Goal: Check status: Check status

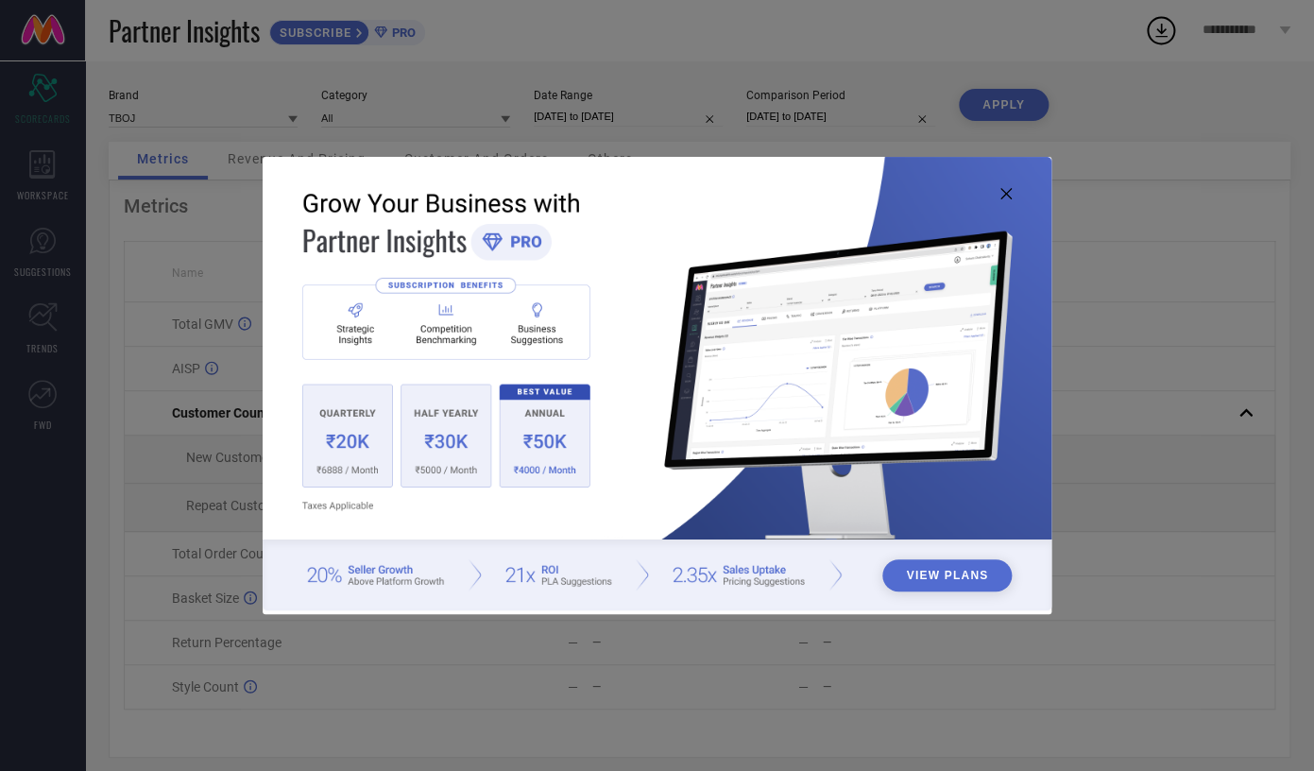
click at [1005, 192] on icon at bounding box center [1005, 193] width 11 height 11
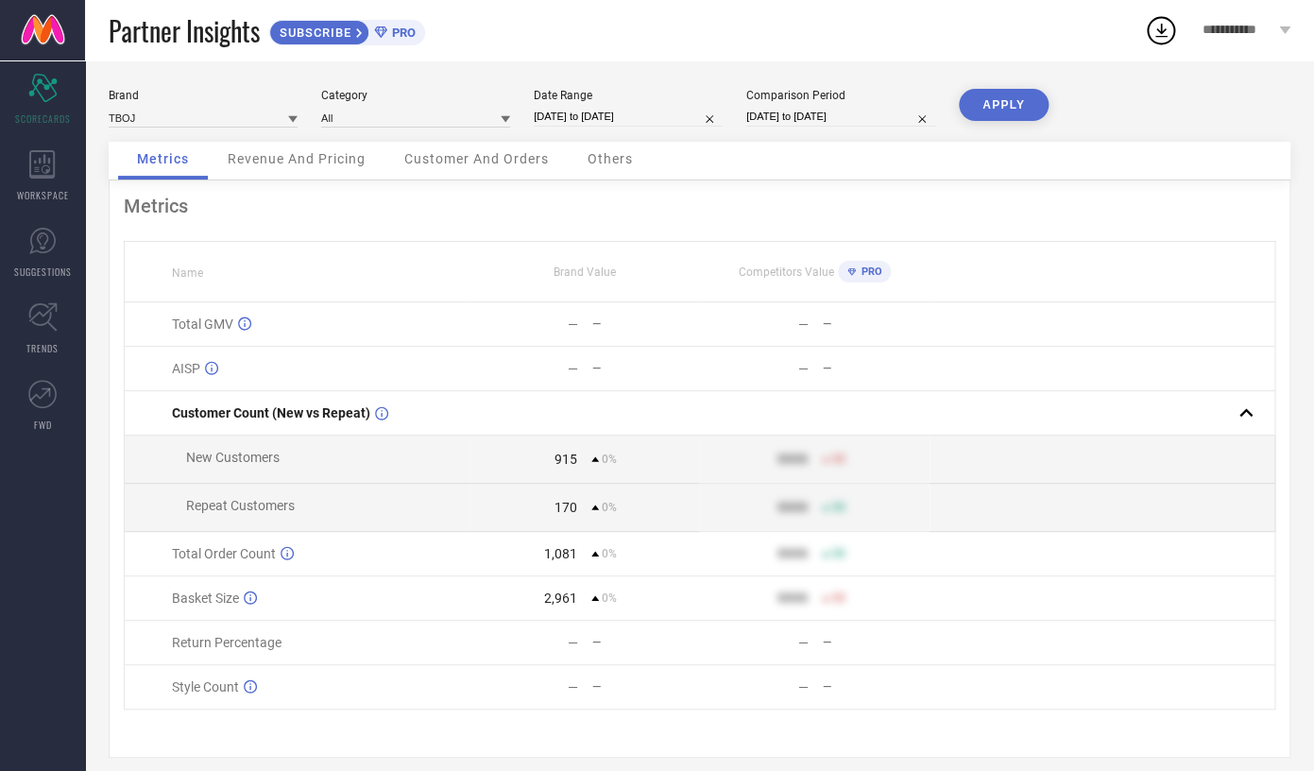
click at [618, 120] on input "[DATE] to [DATE]" at bounding box center [628, 117] width 189 height 20
select select "9"
select select "2024"
select select "10"
select select "2024"
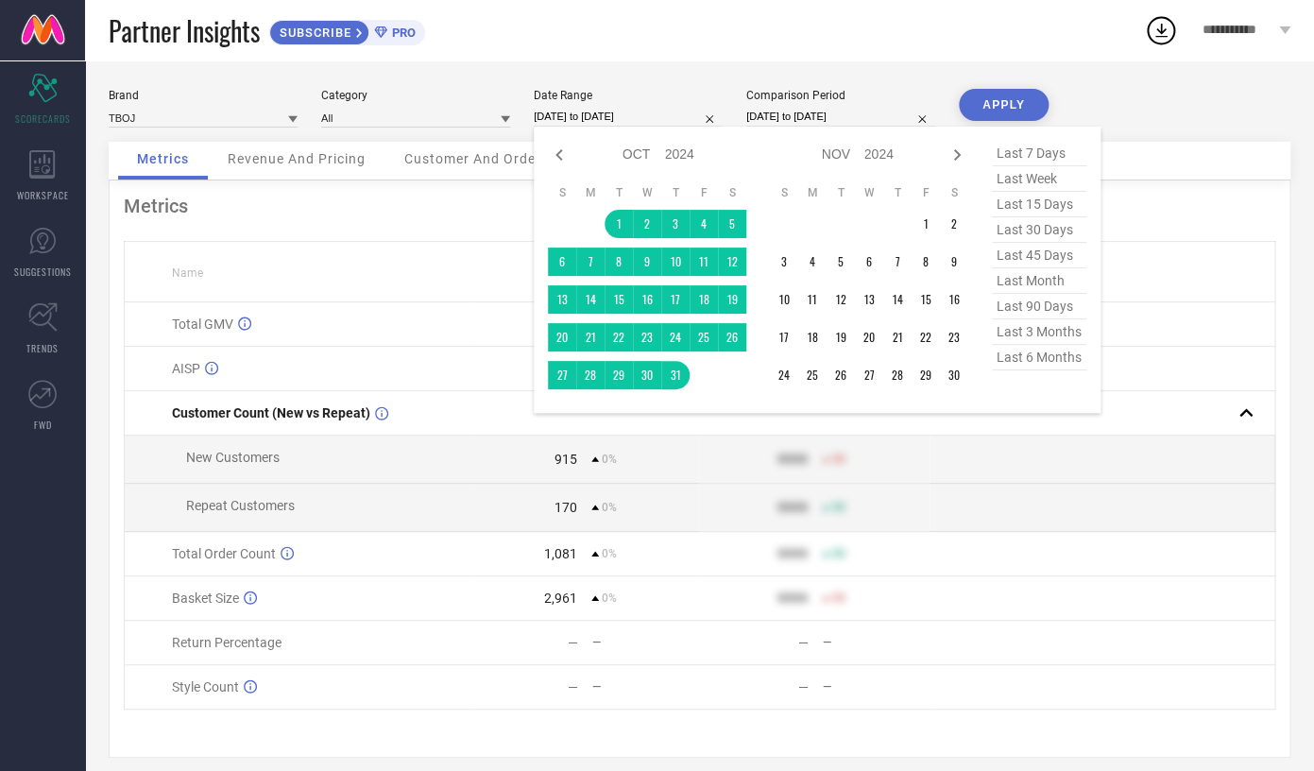
click at [1037, 198] on span "last 15 days" at bounding box center [1039, 204] width 94 height 25
type input "18-09-2025 to 02-10-2025"
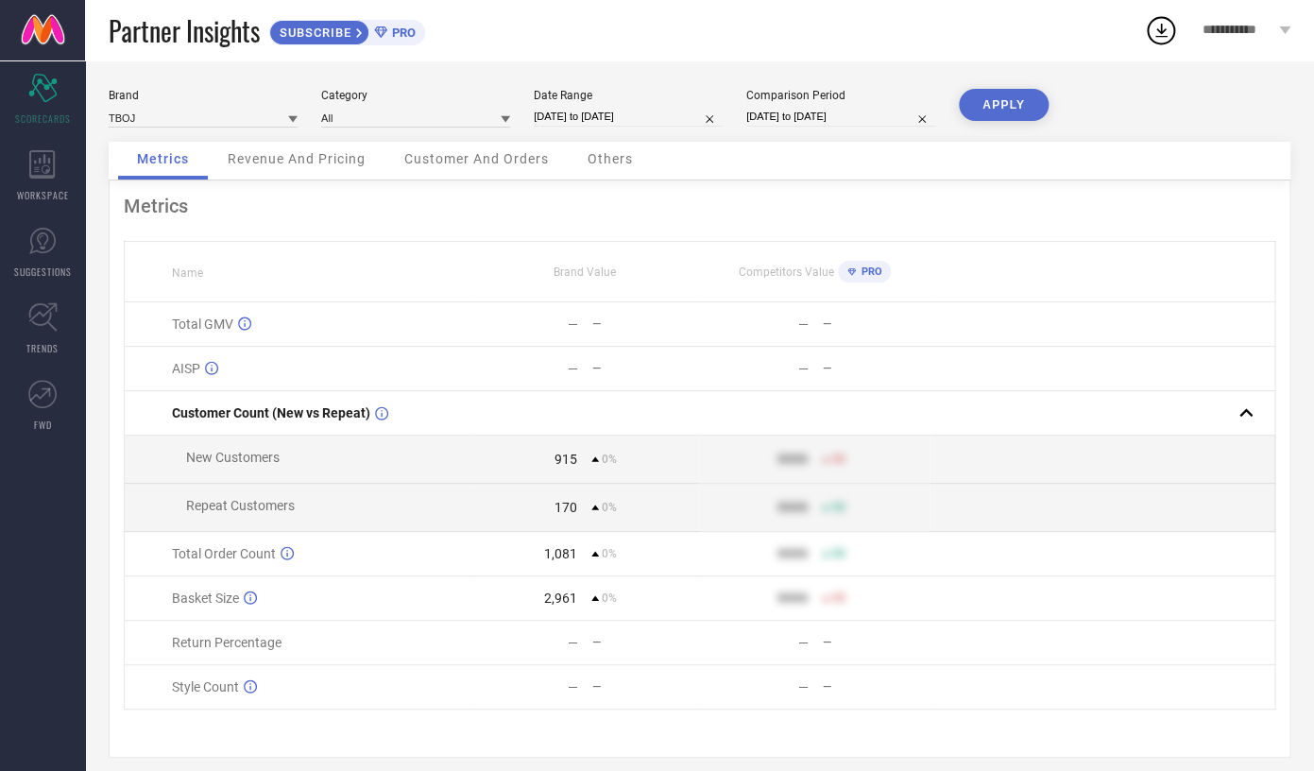
click at [612, 119] on input "18-09-2025 to 02-10-2025" at bounding box center [628, 117] width 189 height 20
select select "8"
select select "2025"
select select "9"
select select "2025"
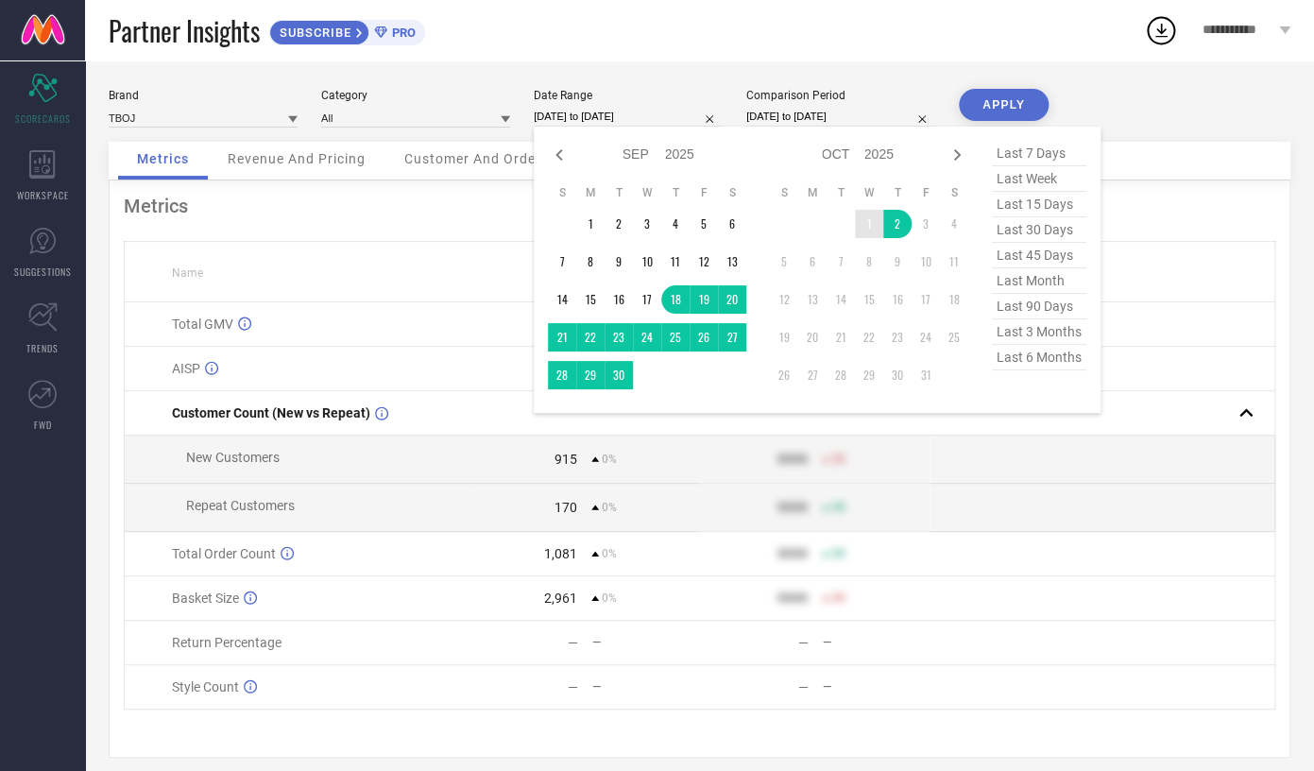
click at [869, 223] on td "1" at bounding box center [869, 224] width 28 height 28
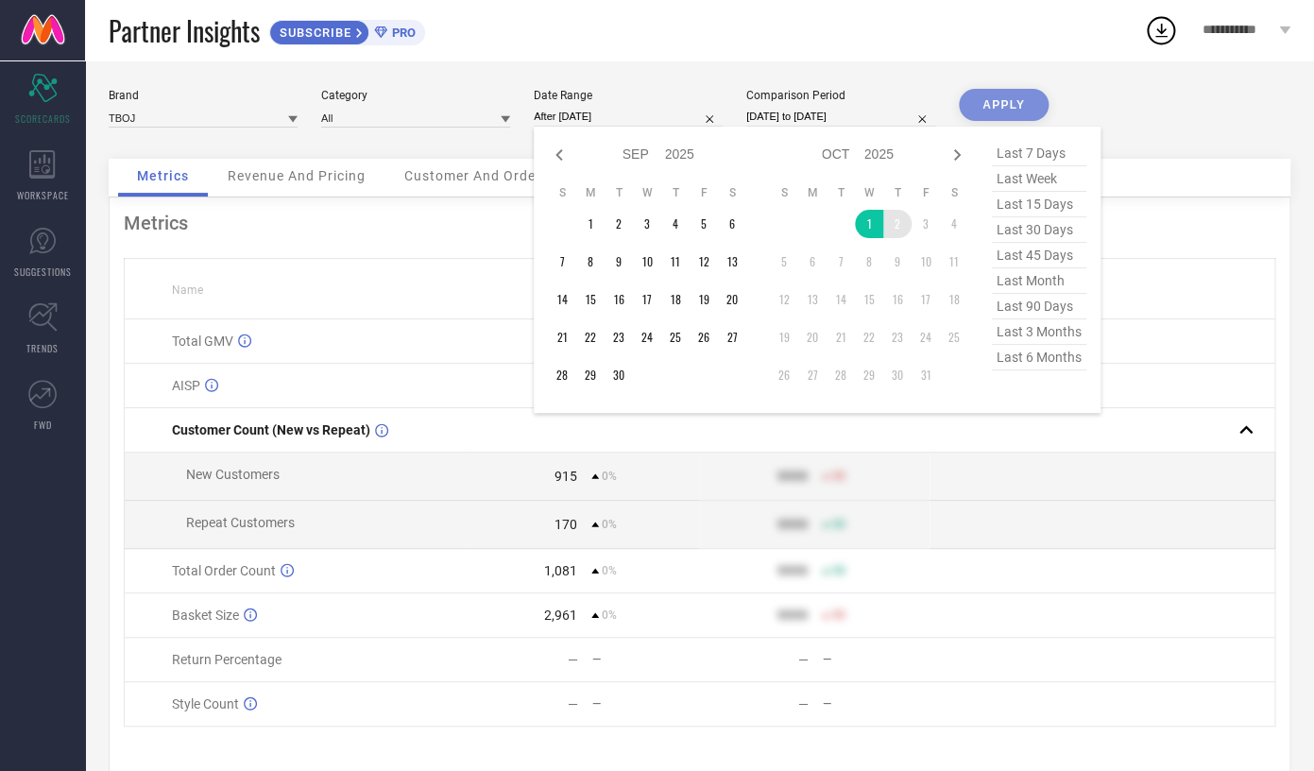
type input "01-10-2025 to 02-10-2025"
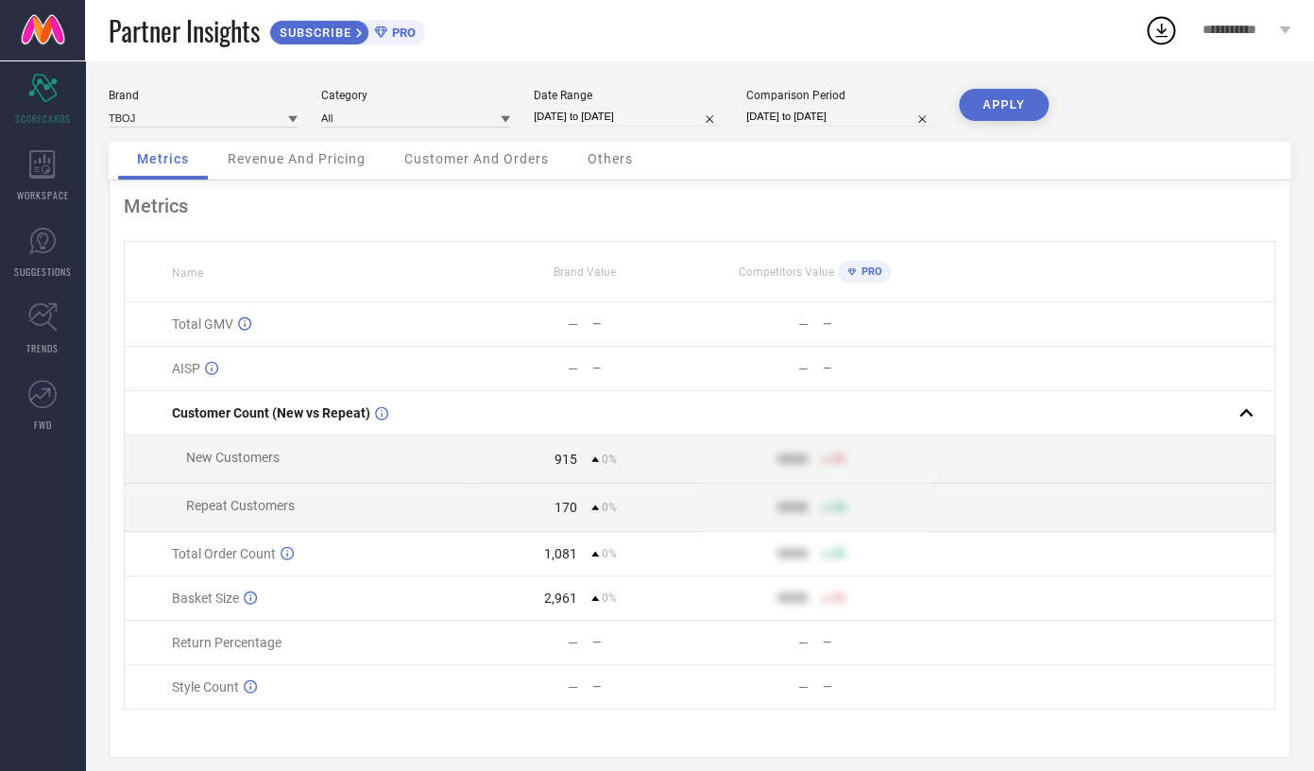
click at [999, 101] on button "APPLY" at bounding box center [1004, 105] width 90 height 32
click at [354, 156] on span "Revenue And Pricing" at bounding box center [297, 158] width 138 height 15
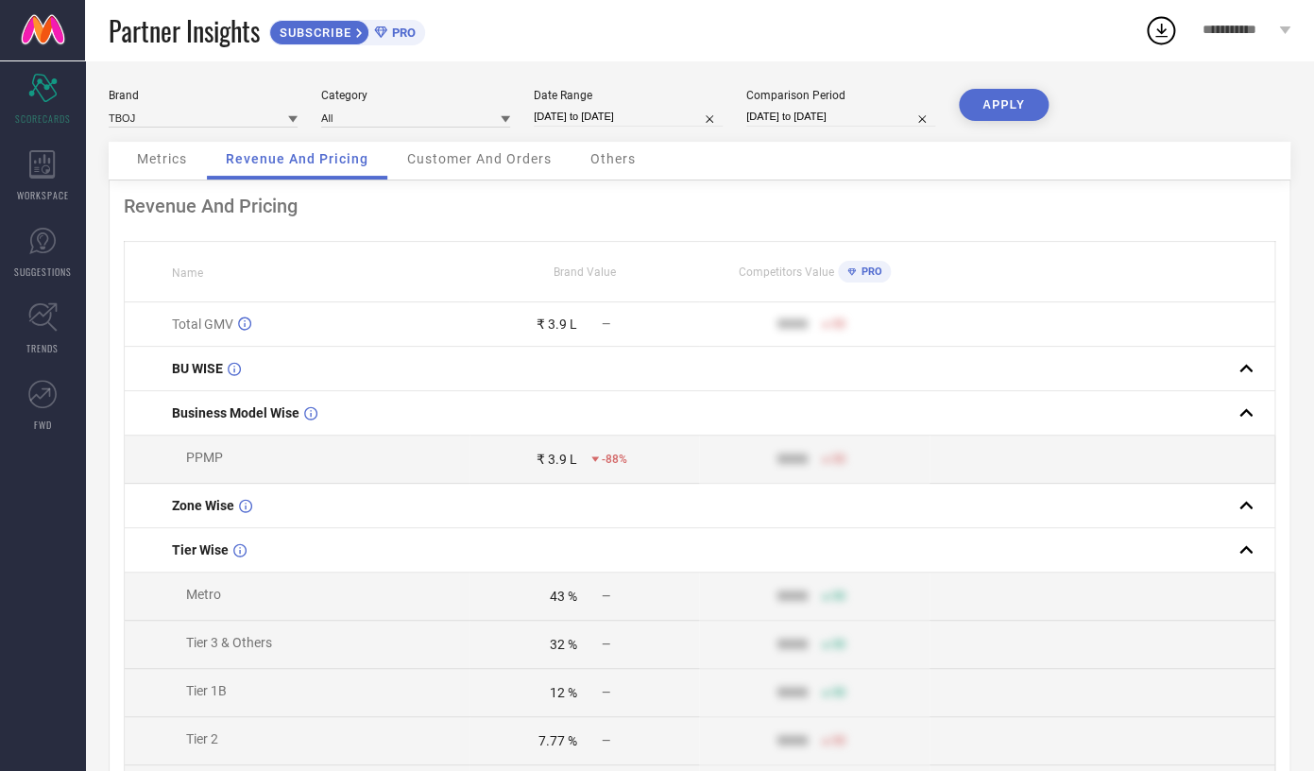
click at [532, 174] on div "Customer And Orders" at bounding box center [479, 161] width 182 height 38
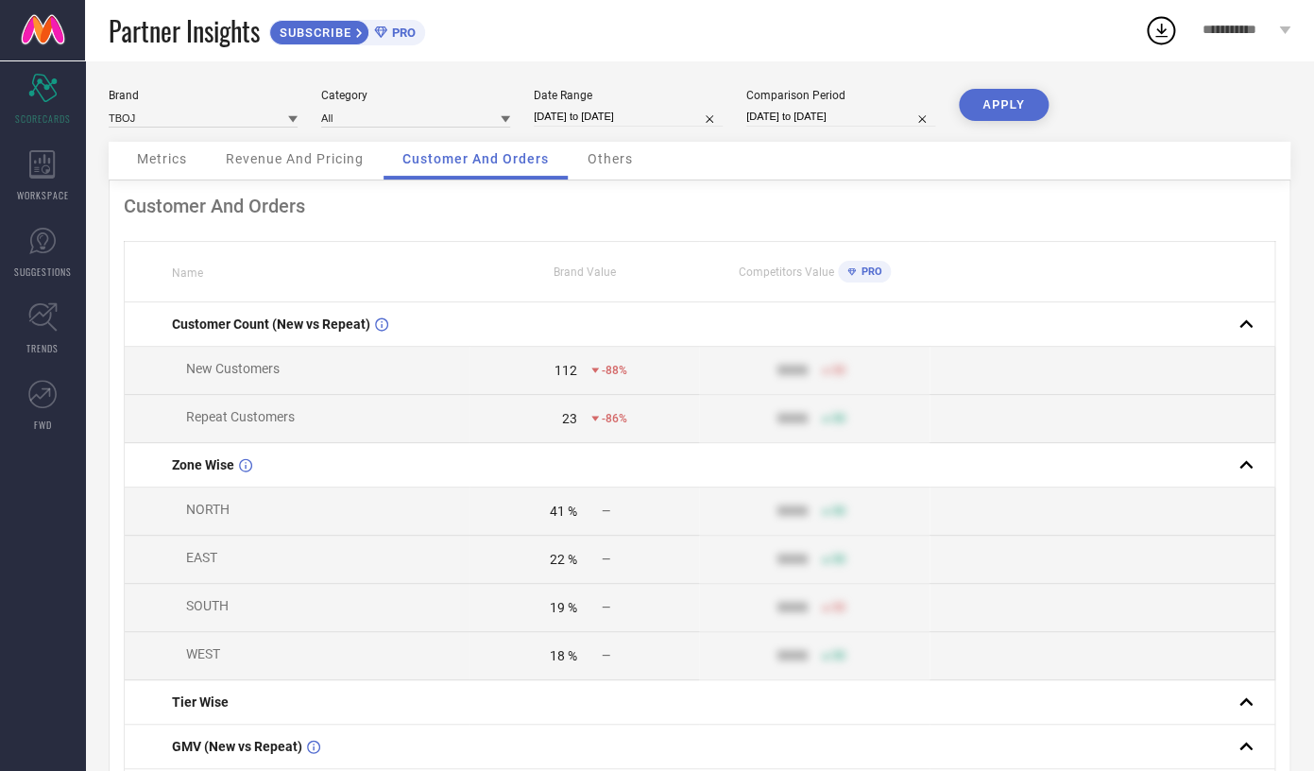
click at [305, 156] on span "Revenue And Pricing" at bounding box center [295, 158] width 138 height 15
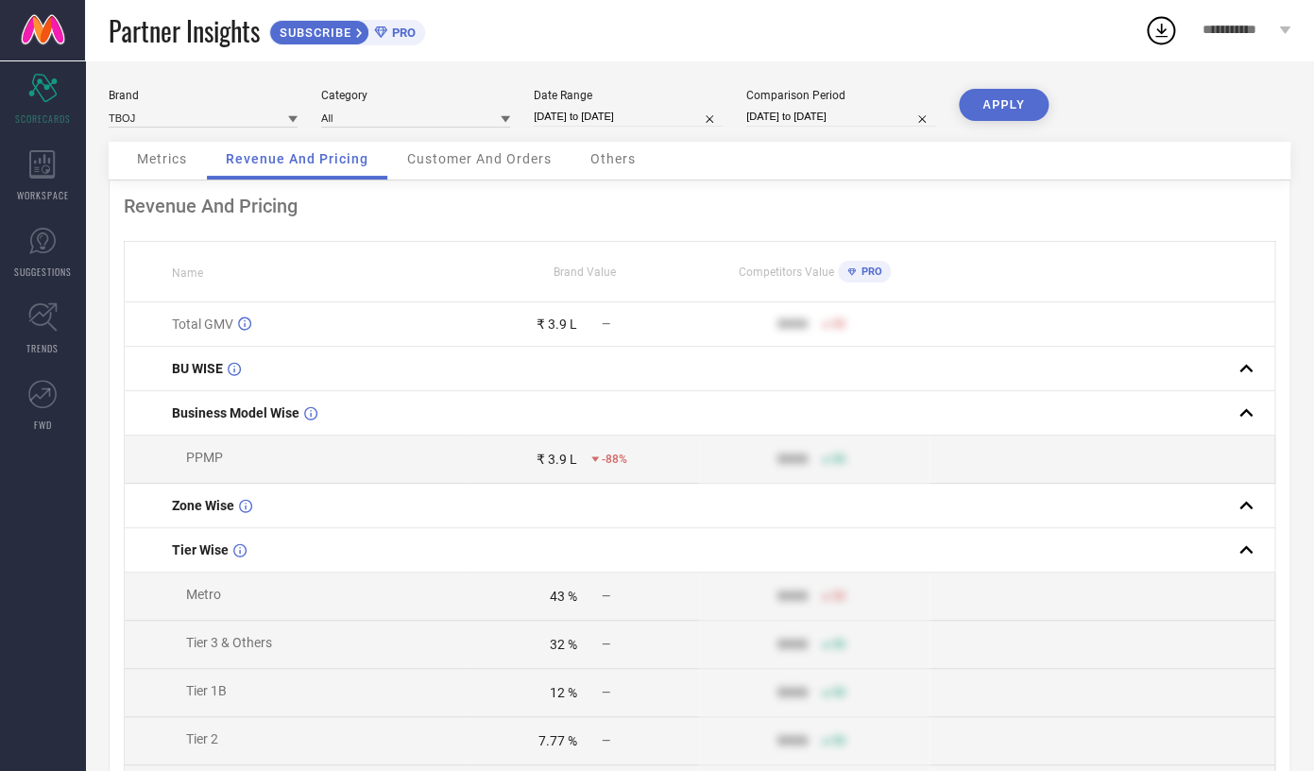
click at [190, 174] on div "Metrics" at bounding box center [162, 161] width 88 height 38
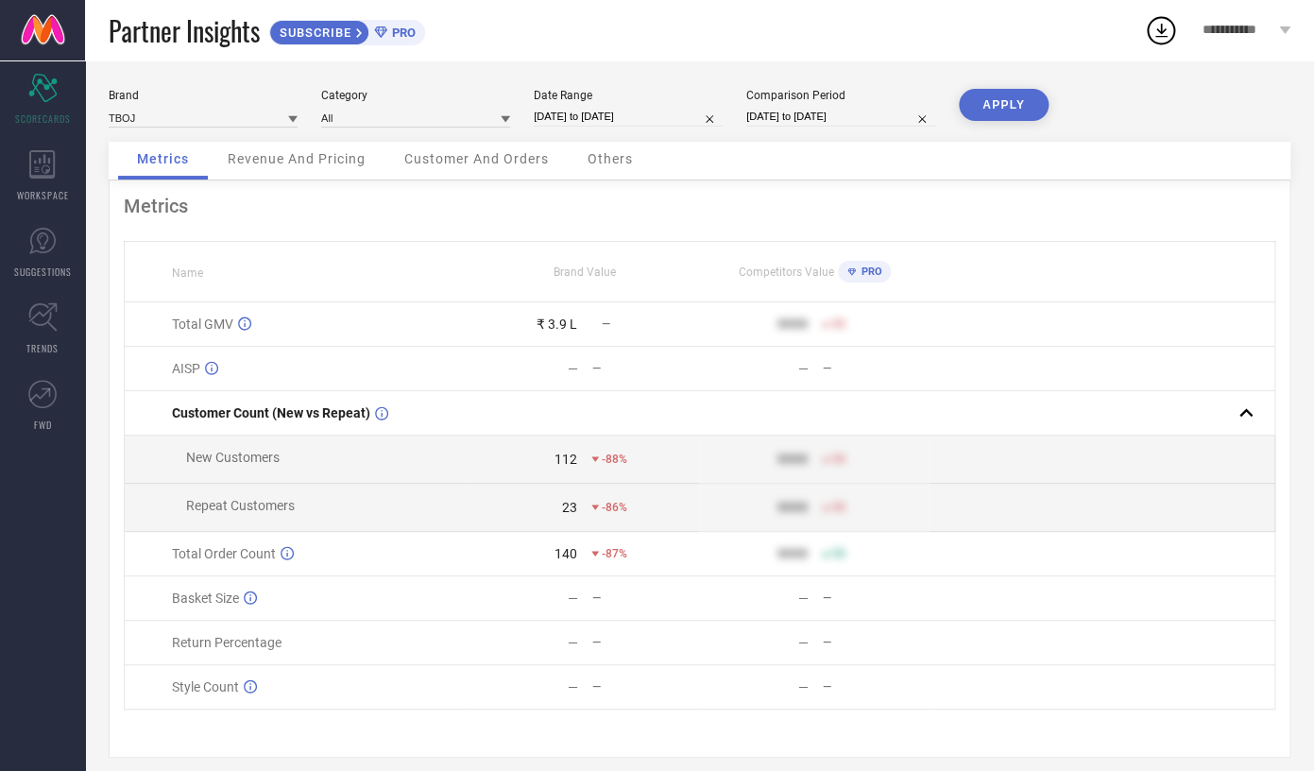
click at [565, 112] on input "01-10-2025 to 02-10-2025" at bounding box center [628, 117] width 189 height 20
select select "9"
select select "2025"
select select "10"
select select "2025"
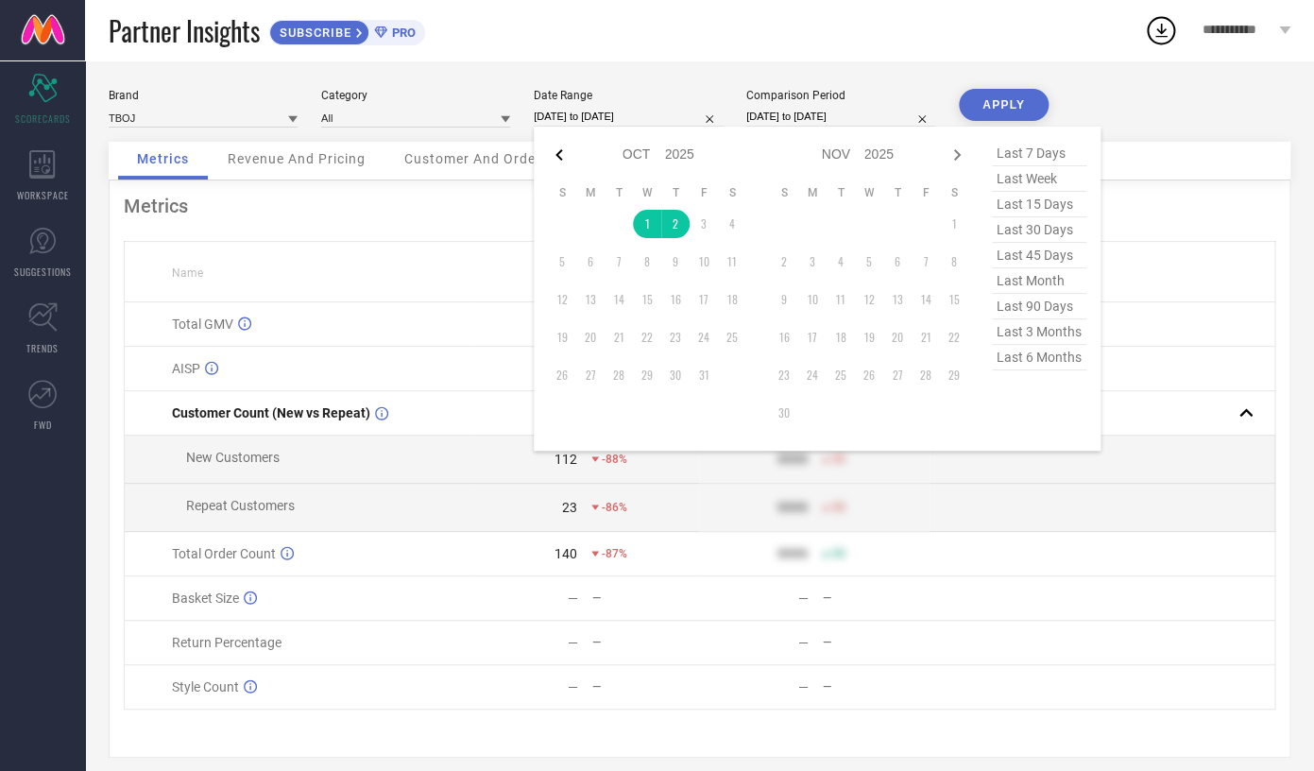
click at [556, 165] on icon at bounding box center [559, 155] width 23 height 23
select select "7"
select select "2025"
select select "8"
select select "2025"
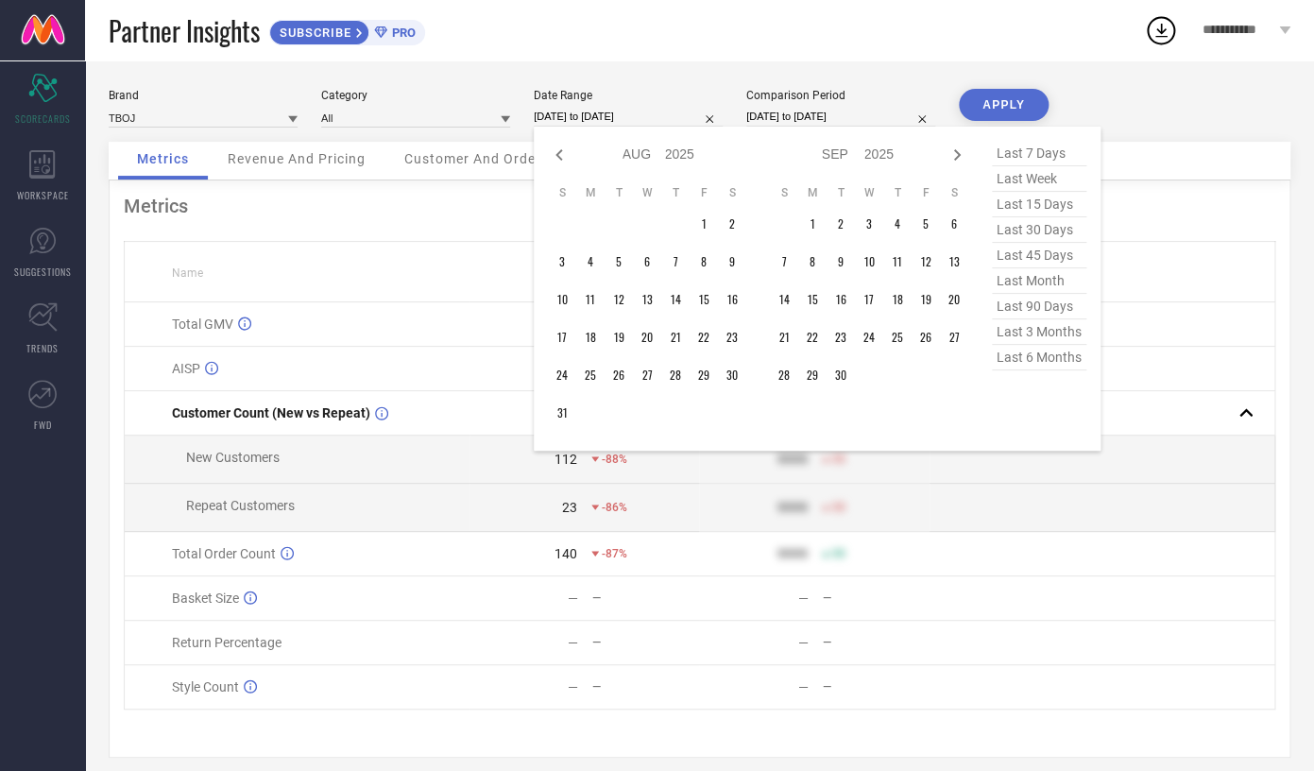
click at [556, 165] on icon at bounding box center [559, 155] width 23 height 23
select select "5"
select select "2025"
select select "6"
select select "2025"
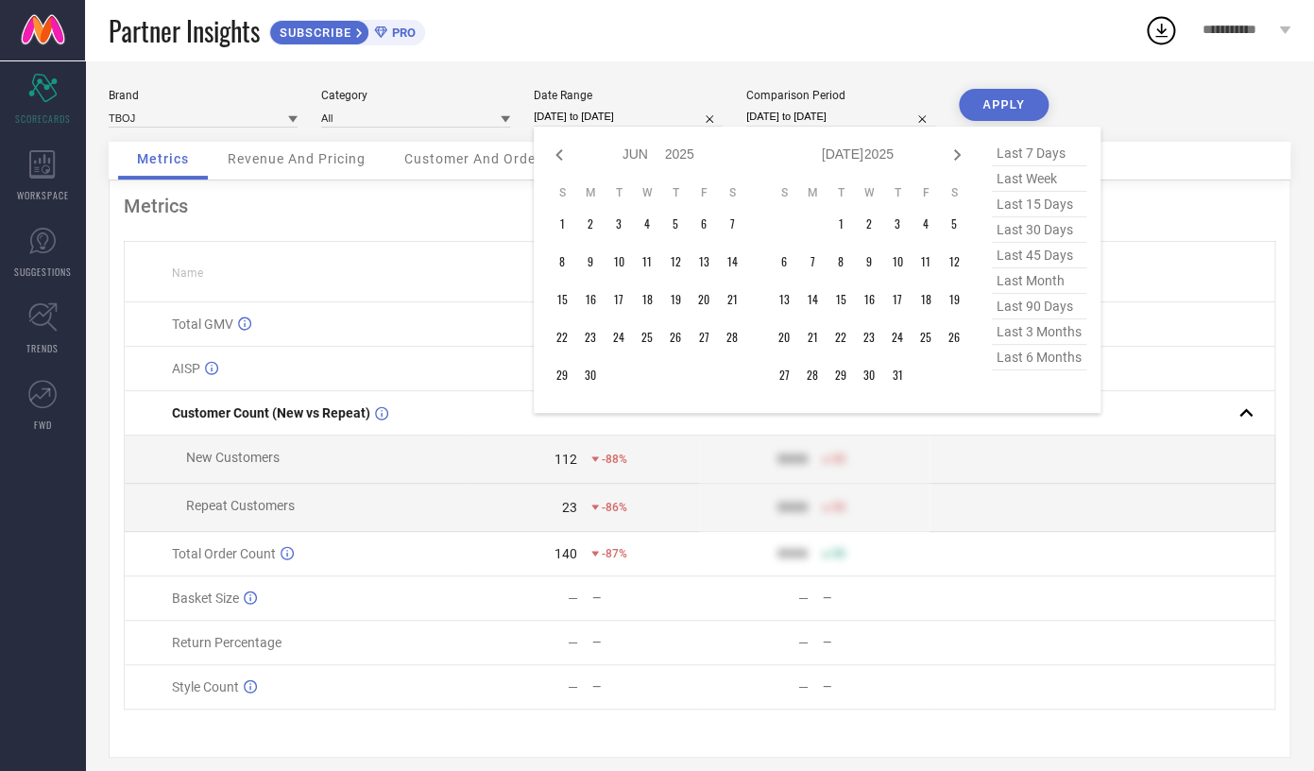
click at [556, 165] on icon at bounding box center [559, 155] width 23 height 23
select select "3"
select select "2025"
select select "4"
select select "2025"
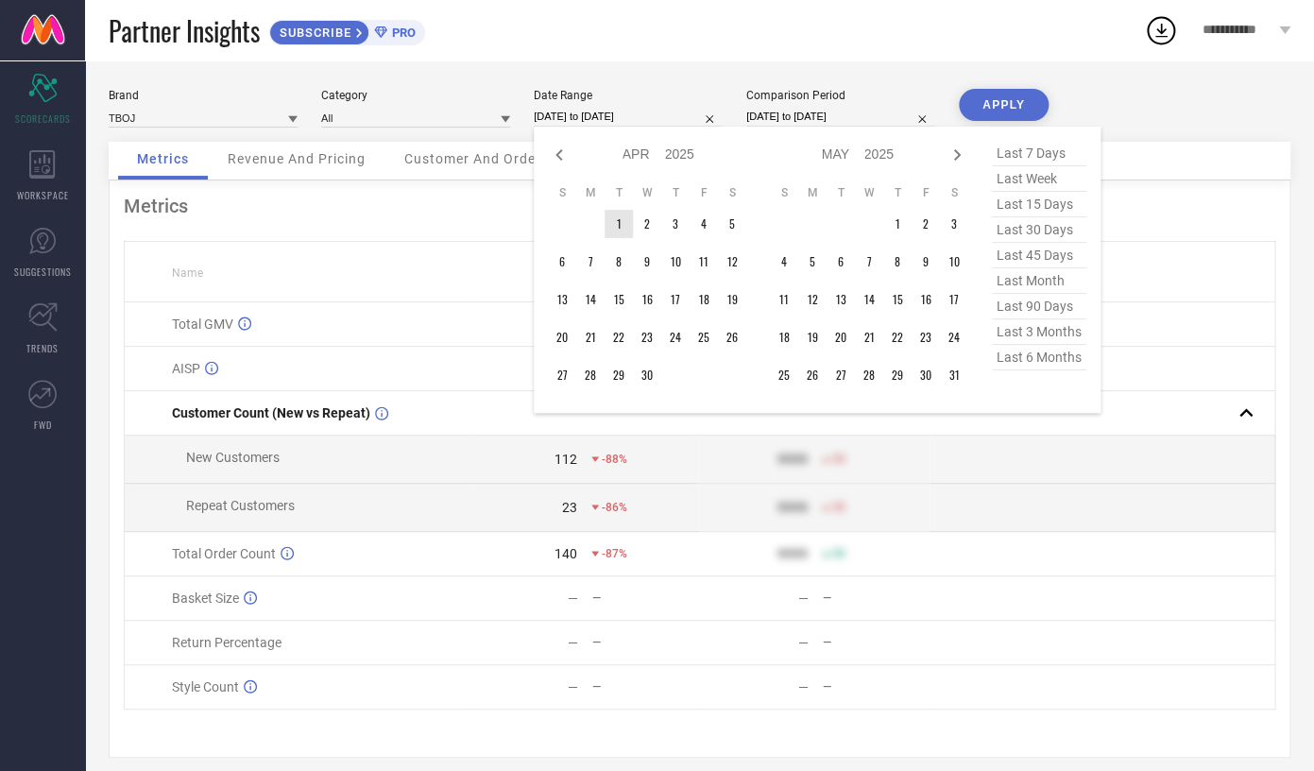
click at [615, 229] on td "1" at bounding box center [618, 224] width 28 height 28
type input "After 01-04-2025"
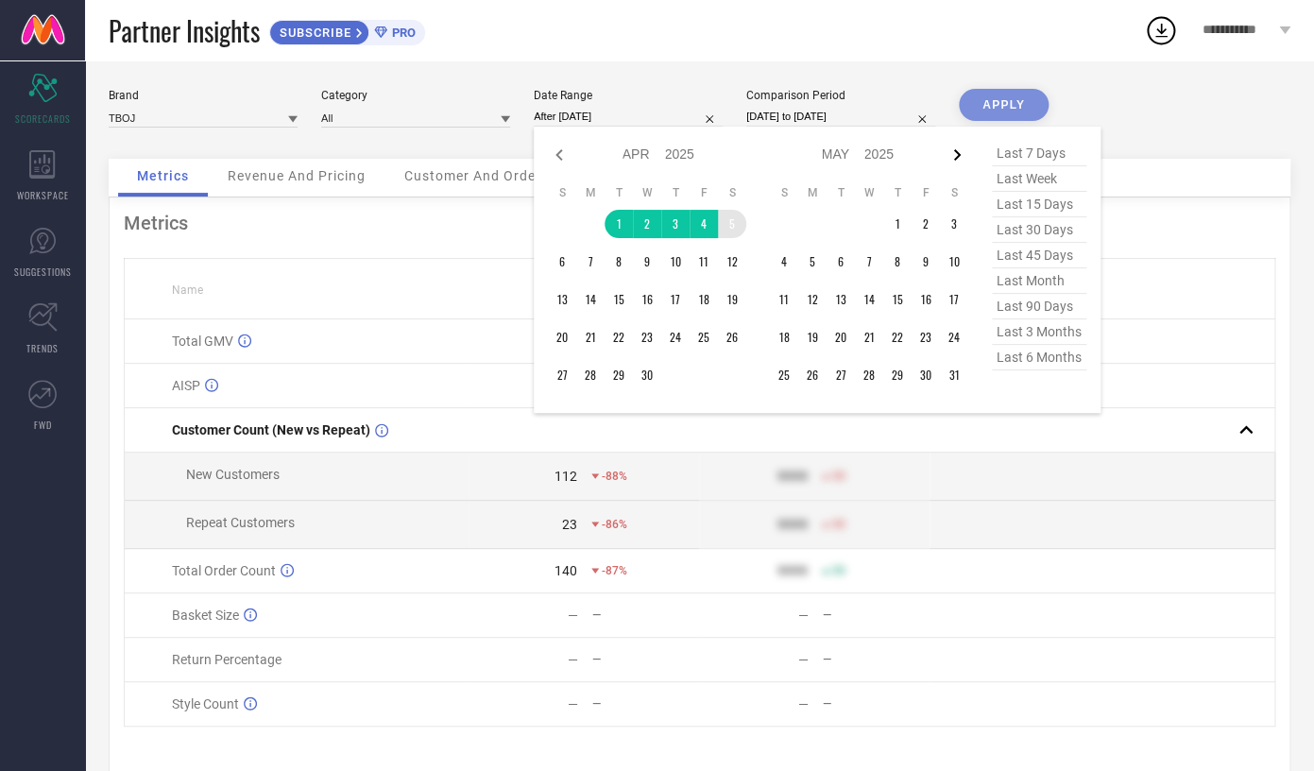
click at [955, 157] on icon at bounding box center [956, 155] width 23 height 23
select select "7"
select select "2025"
select select "8"
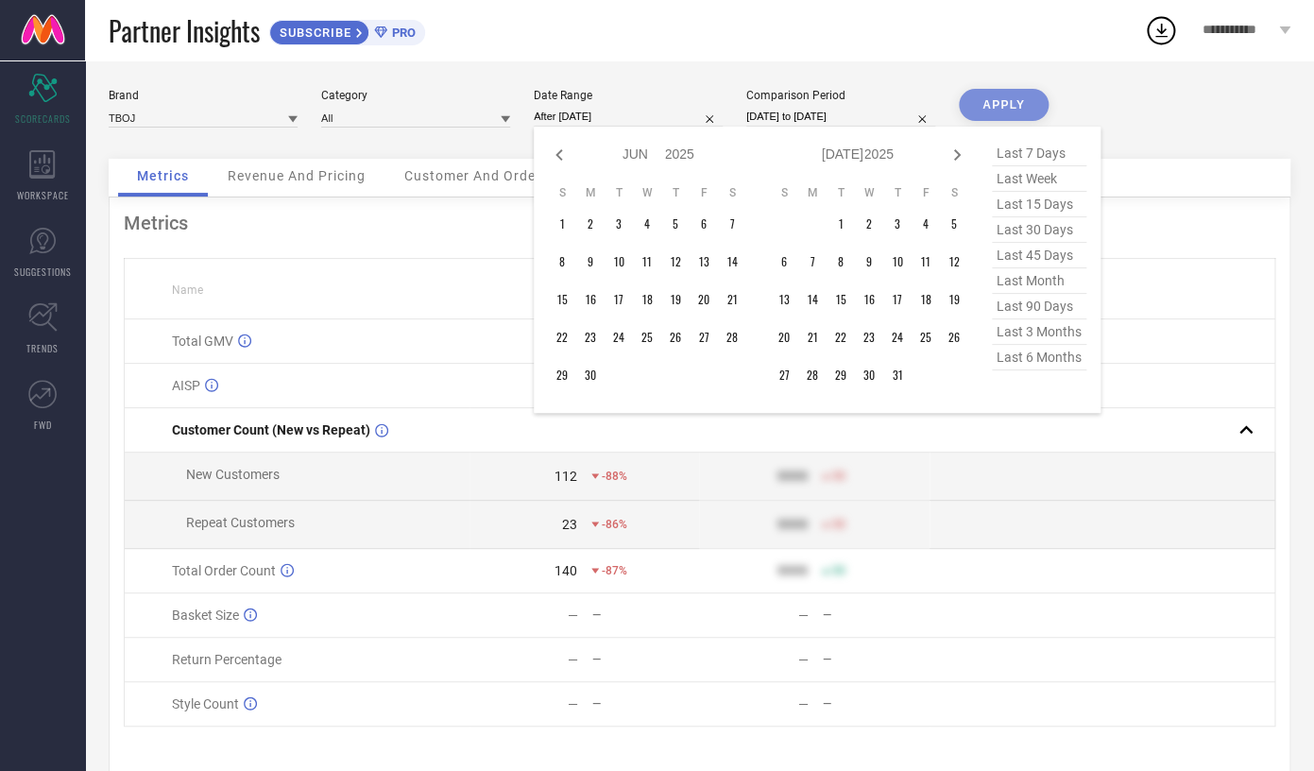
select select "2025"
click at [955, 157] on icon at bounding box center [956, 155] width 23 height 23
select select "9"
select select "2025"
select select "10"
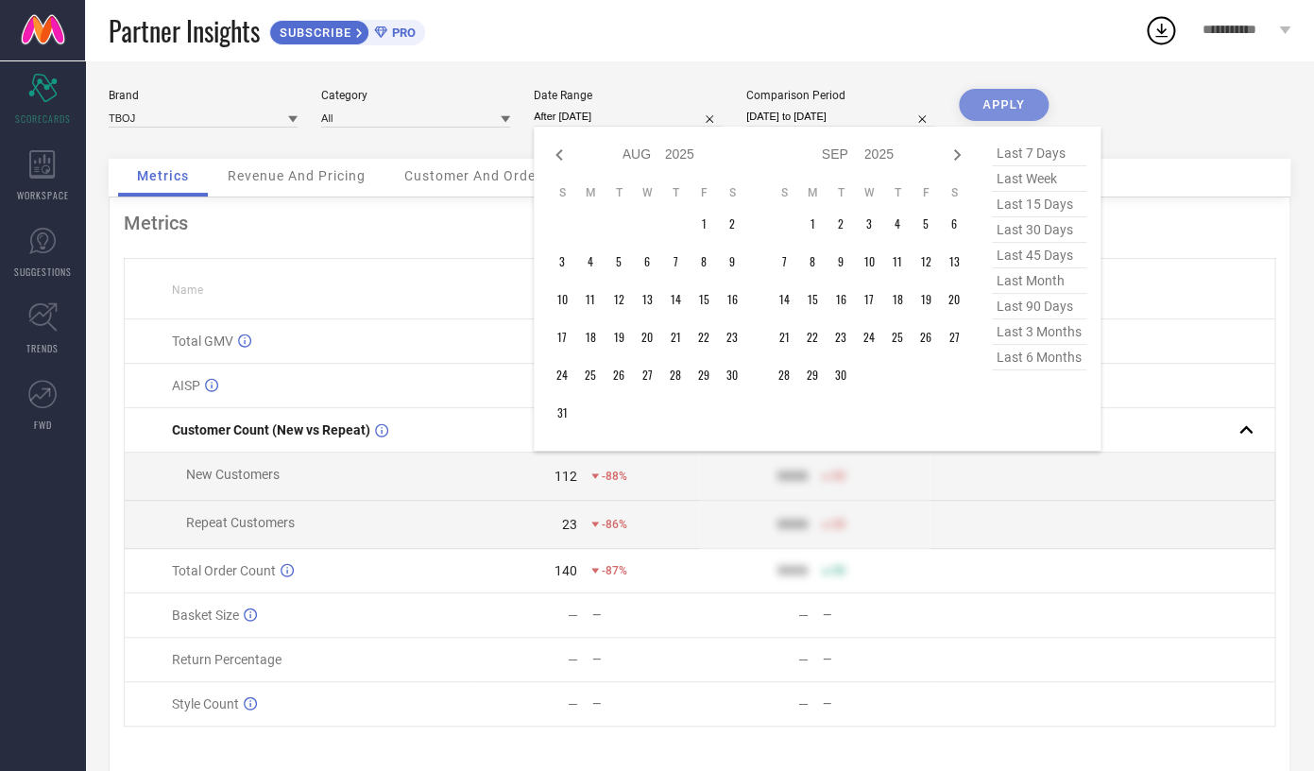
select select "2025"
click at [955, 157] on icon at bounding box center [956, 155] width 23 height 23
select select "10"
select select "2025"
select select "11"
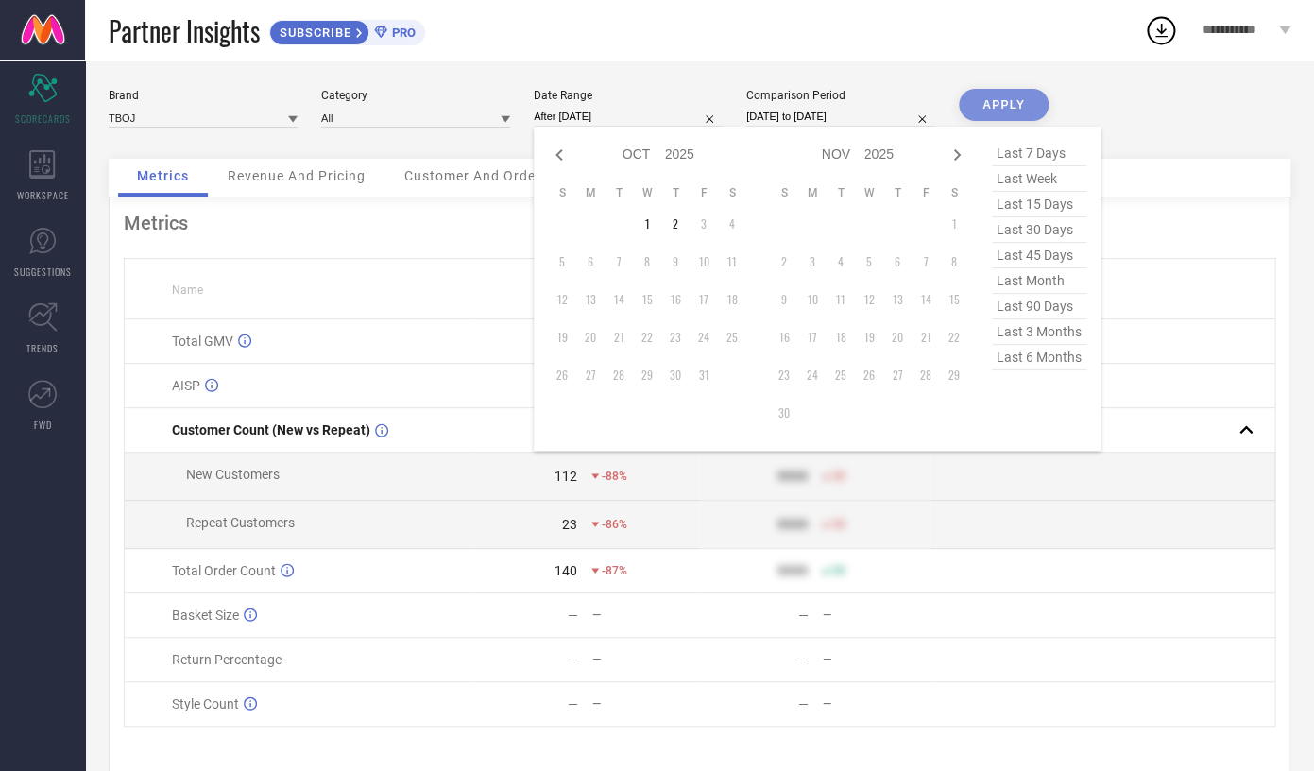
select select "2025"
click at [557, 160] on icon at bounding box center [559, 155] width 23 height 23
select select "9"
select select "2025"
select select "10"
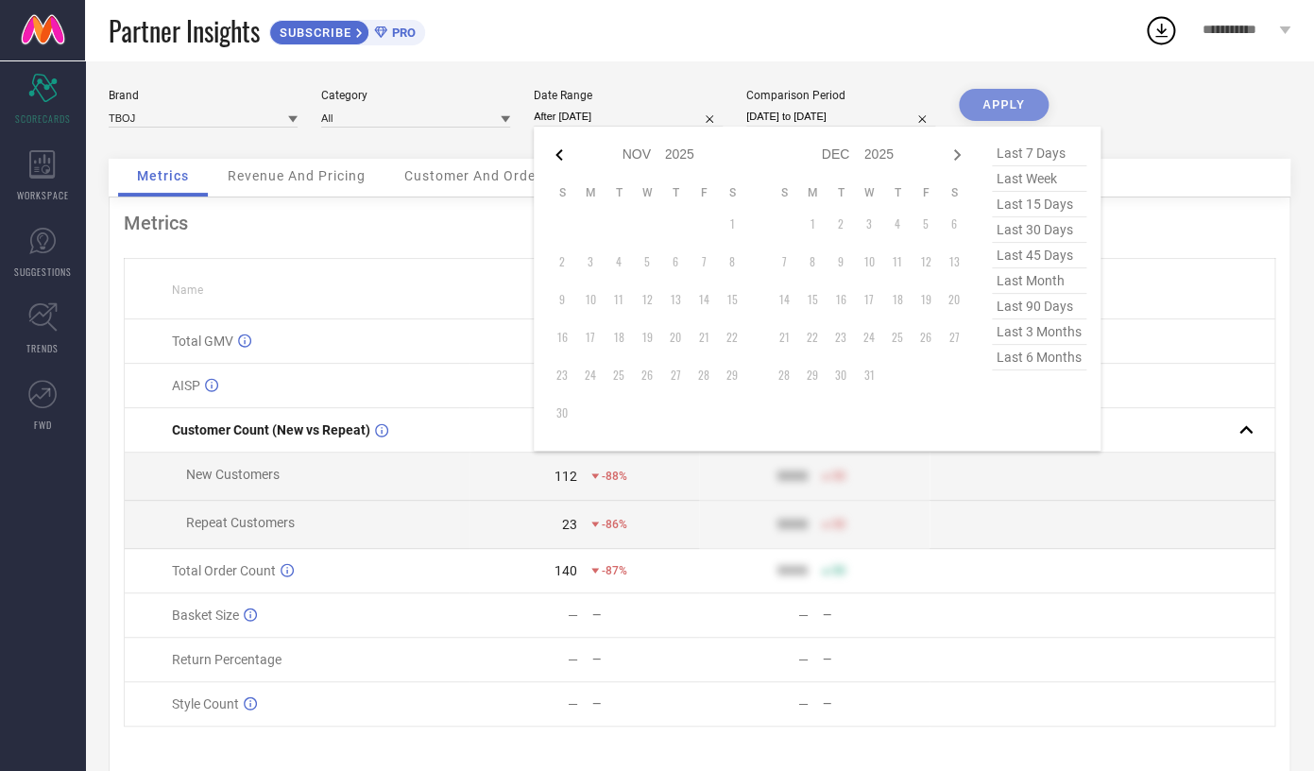
select select "2025"
type input "01-04-2025 to 02-10-2025"
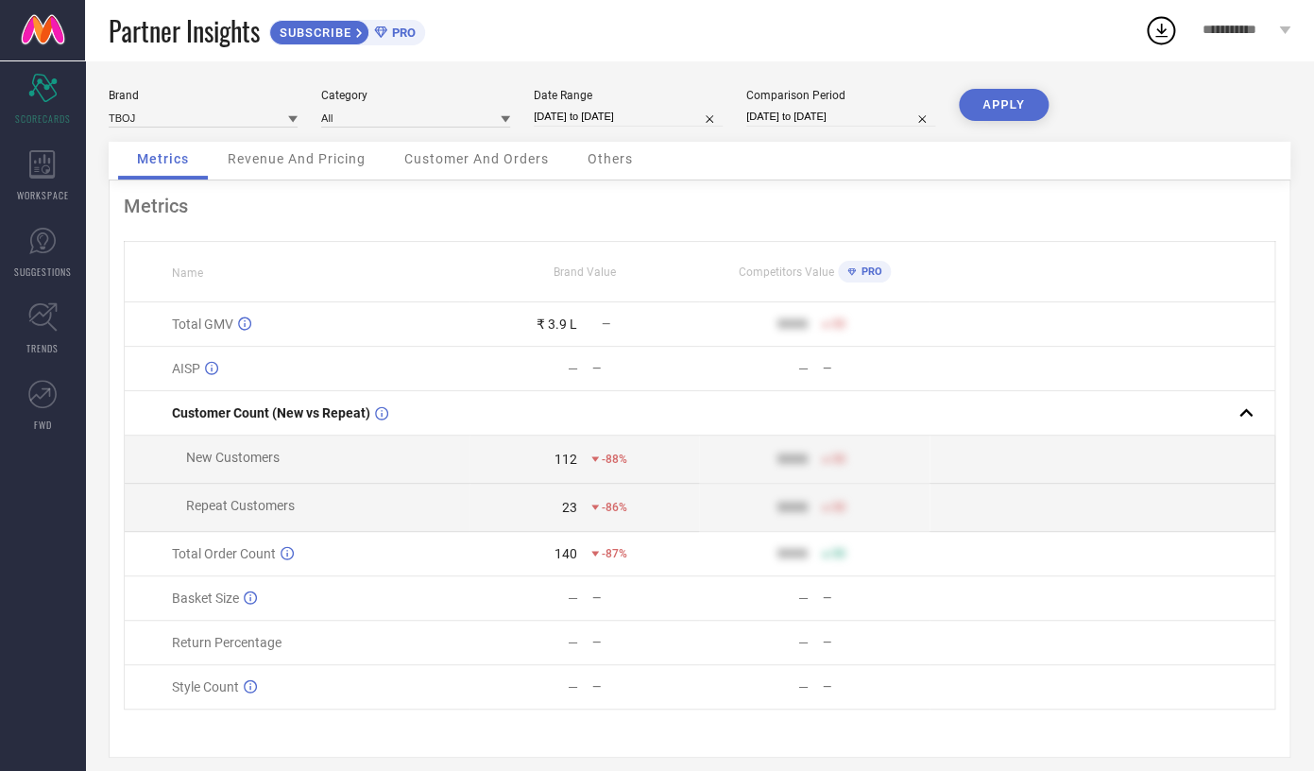
click at [1018, 100] on button "APPLY" at bounding box center [1004, 105] width 90 height 32
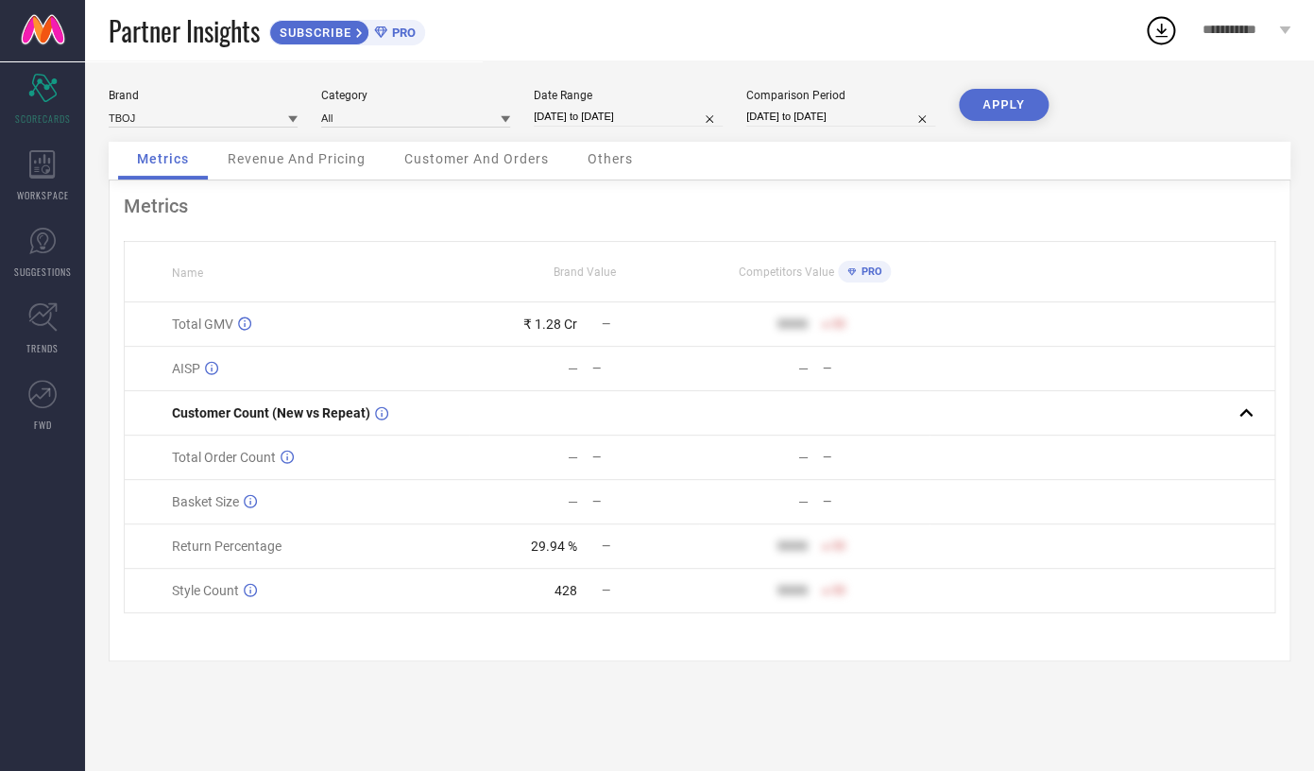
click at [329, 159] on span "Revenue And Pricing" at bounding box center [297, 158] width 138 height 15
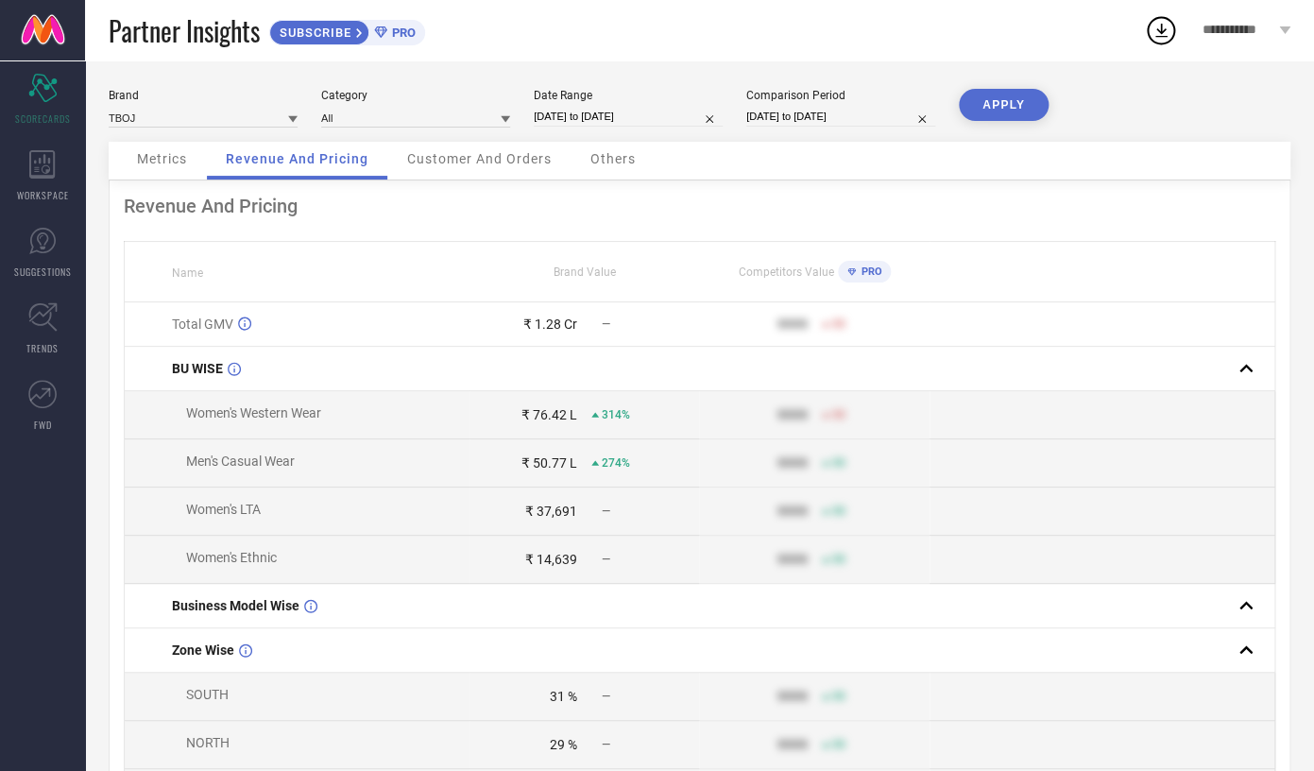
click at [178, 158] on span "Metrics" at bounding box center [162, 158] width 50 height 15
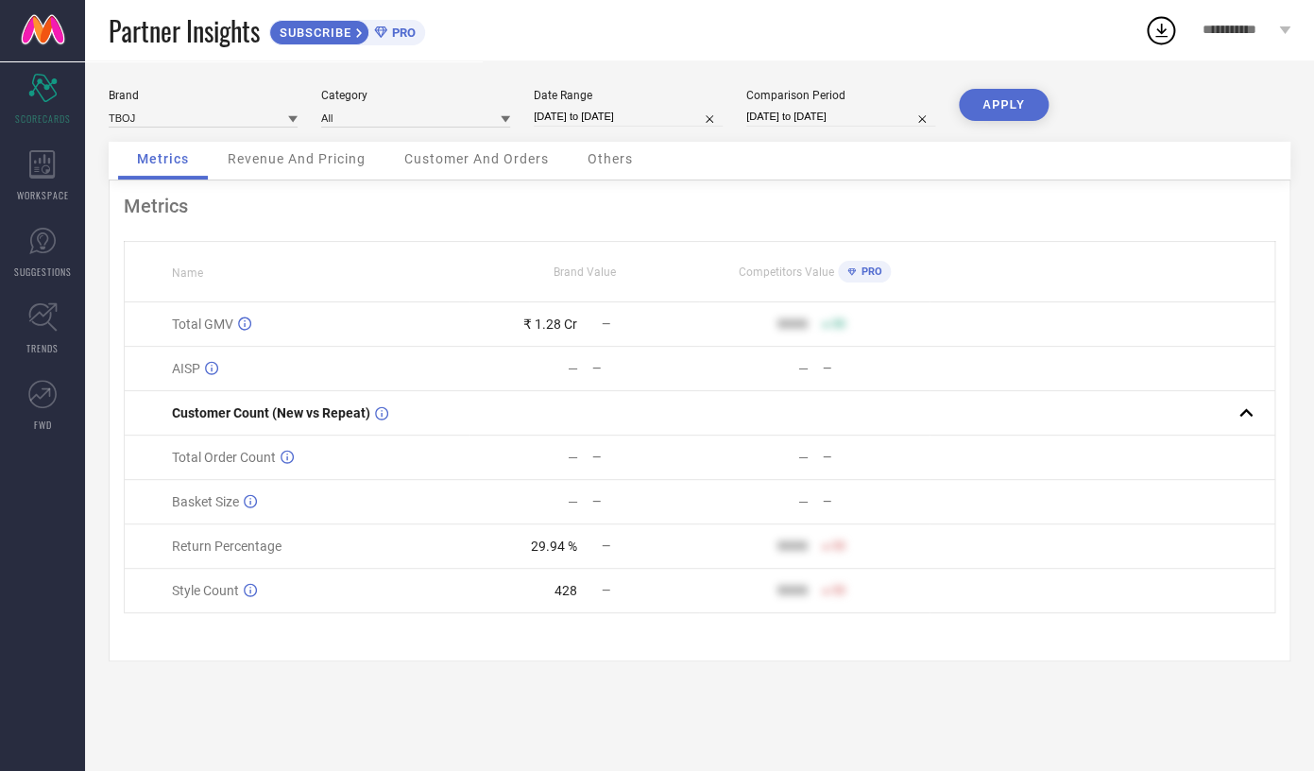
click at [334, 161] on span "Revenue And Pricing" at bounding box center [297, 158] width 138 height 15
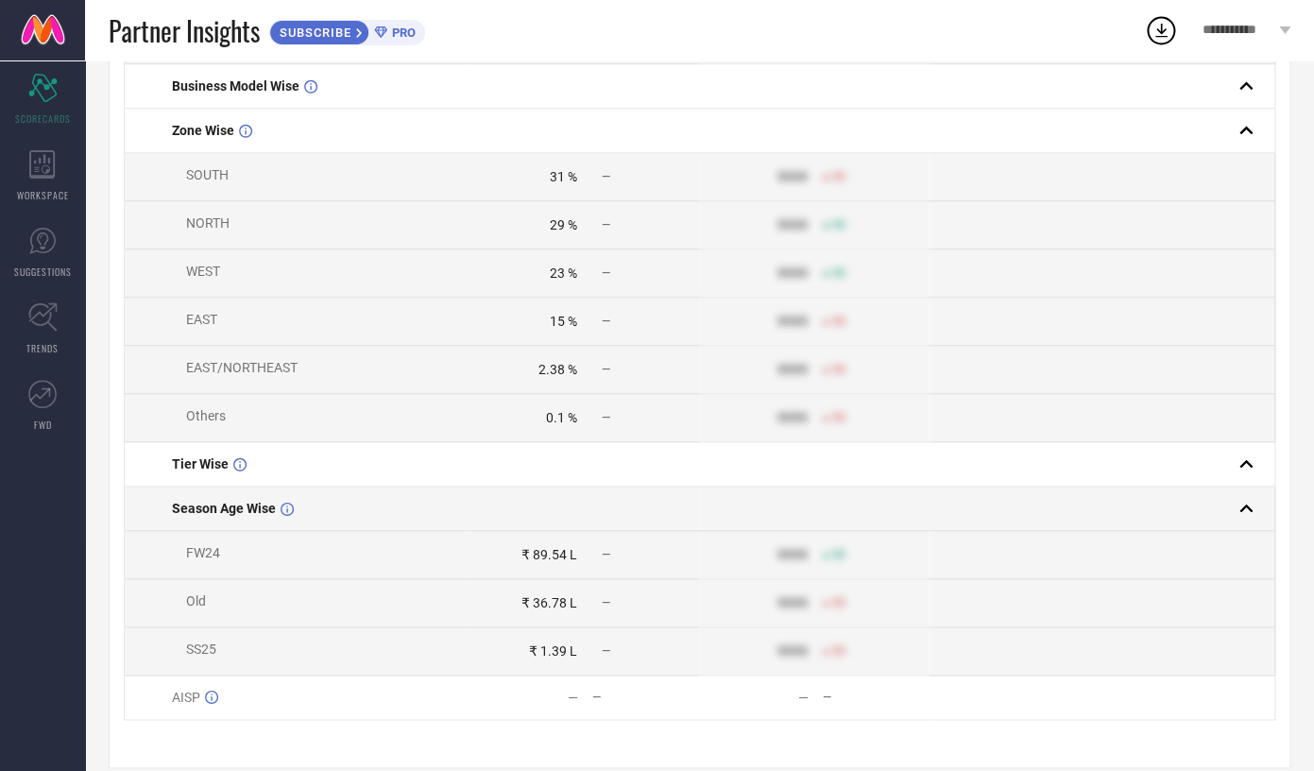
scroll to position [556, 0]
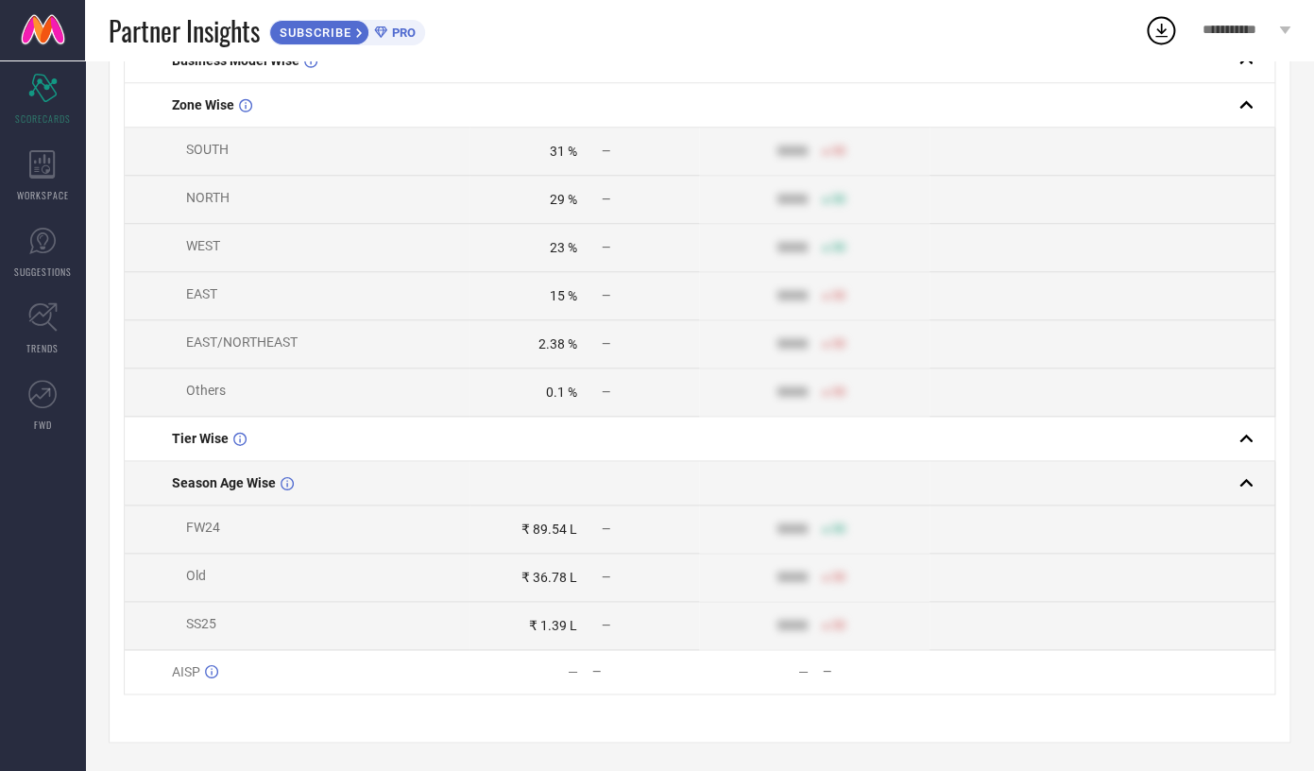
click at [408, 480] on div "Season Age Wise" at bounding box center [320, 482] width 297 height 15
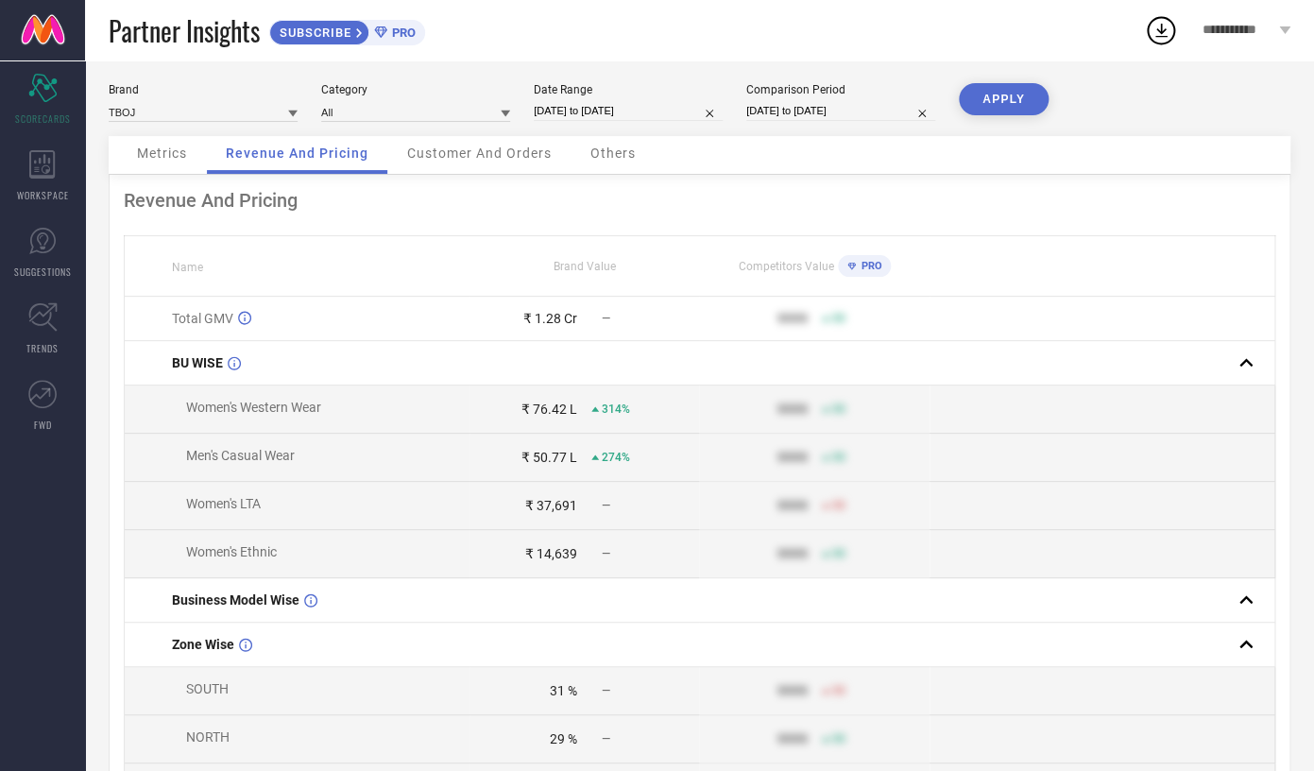
scroll to position [0, 0]
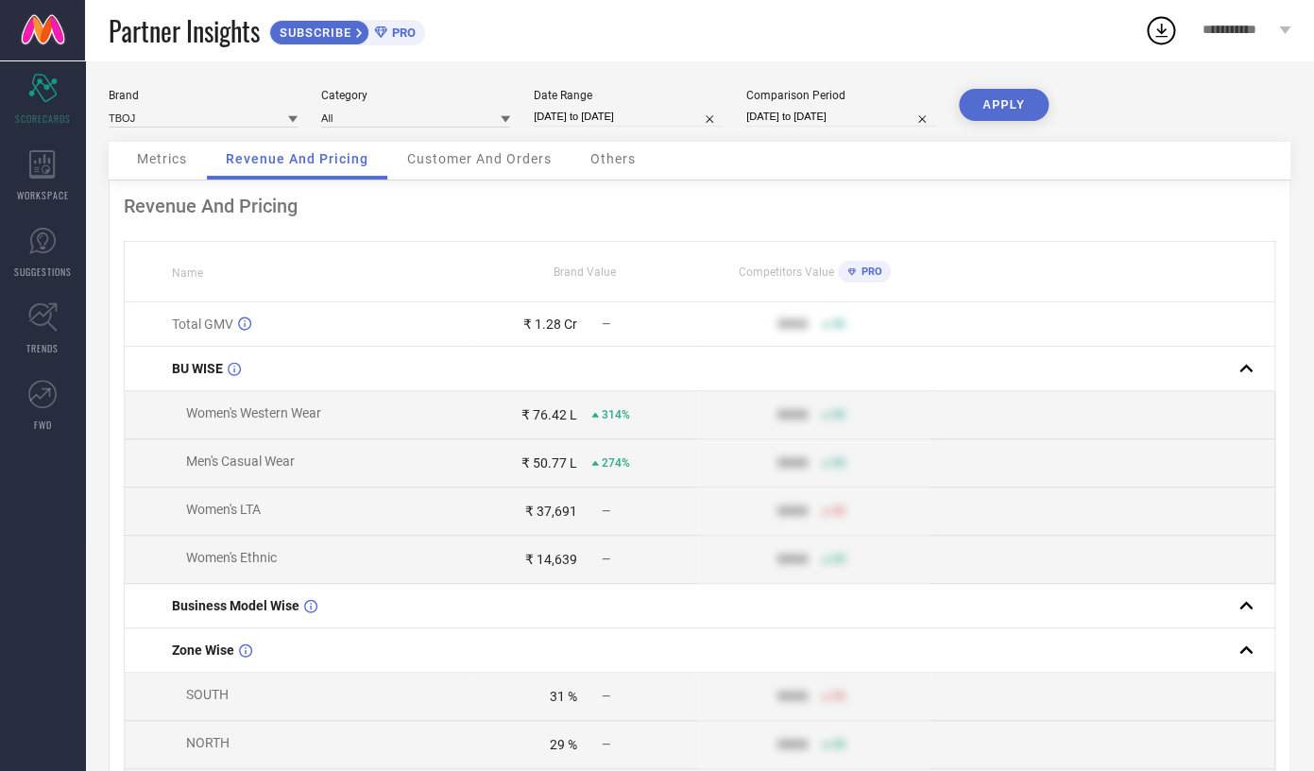
click at [452, 162] on span "Customer And Orders" at bounding box center [479, 158] width 144 height 15
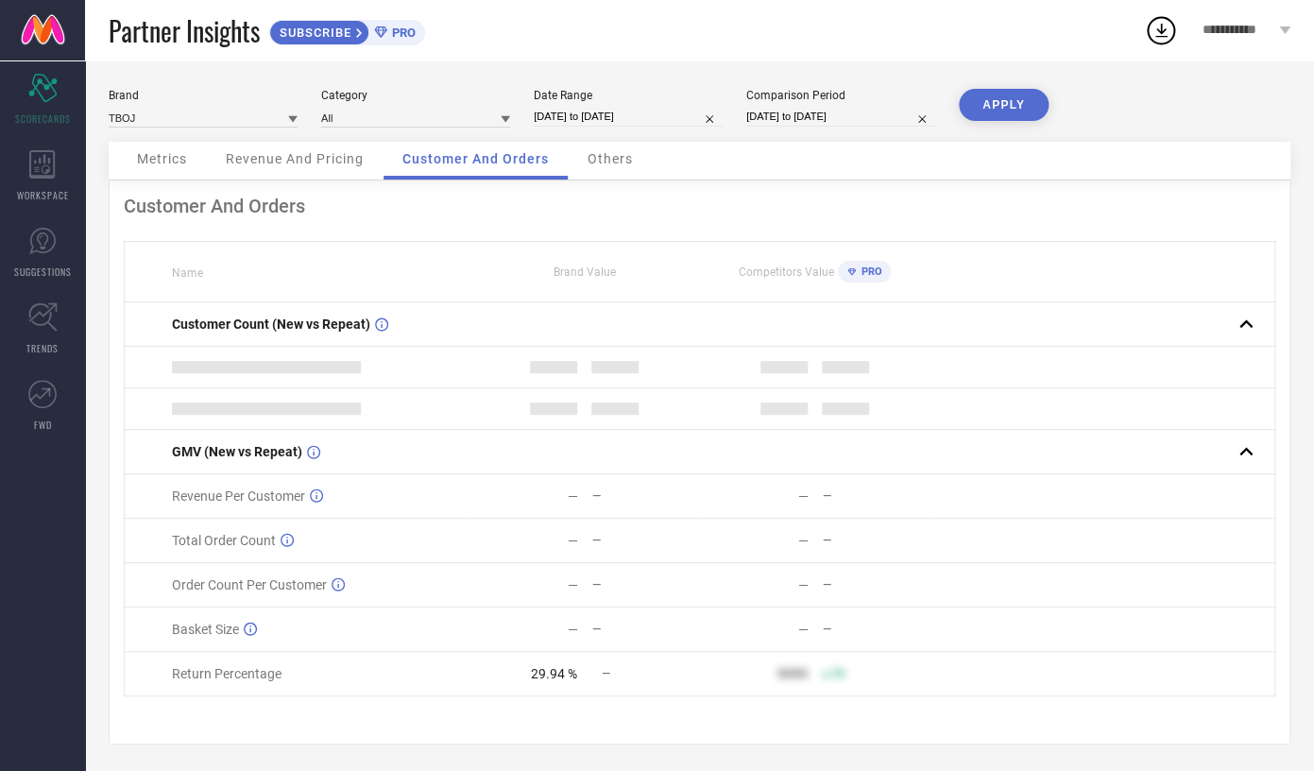
click at [335, 148] on div "Revenue And Pricing" at bounding box center [295, 161] width 176 height 38
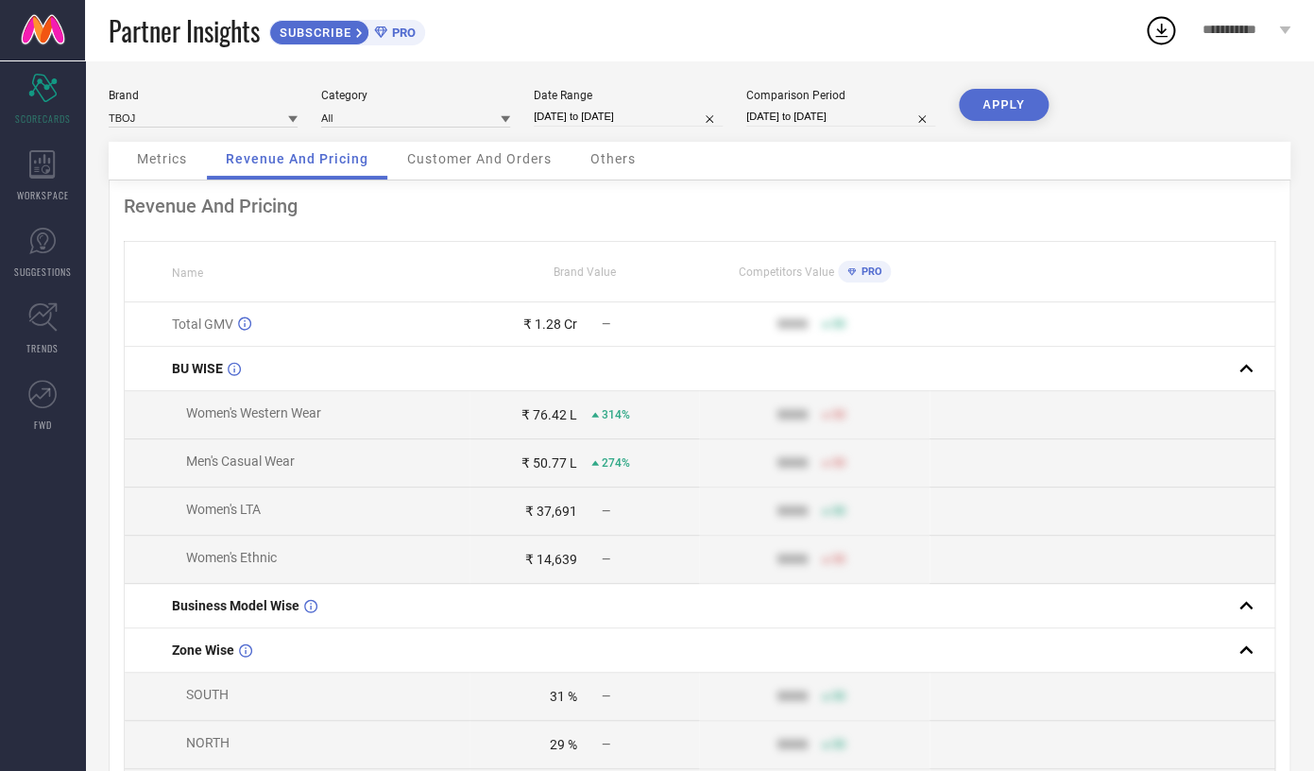
click at [513, 159] on span "Customer And Orders" at bounding box center [479, 158] width 144 height 15
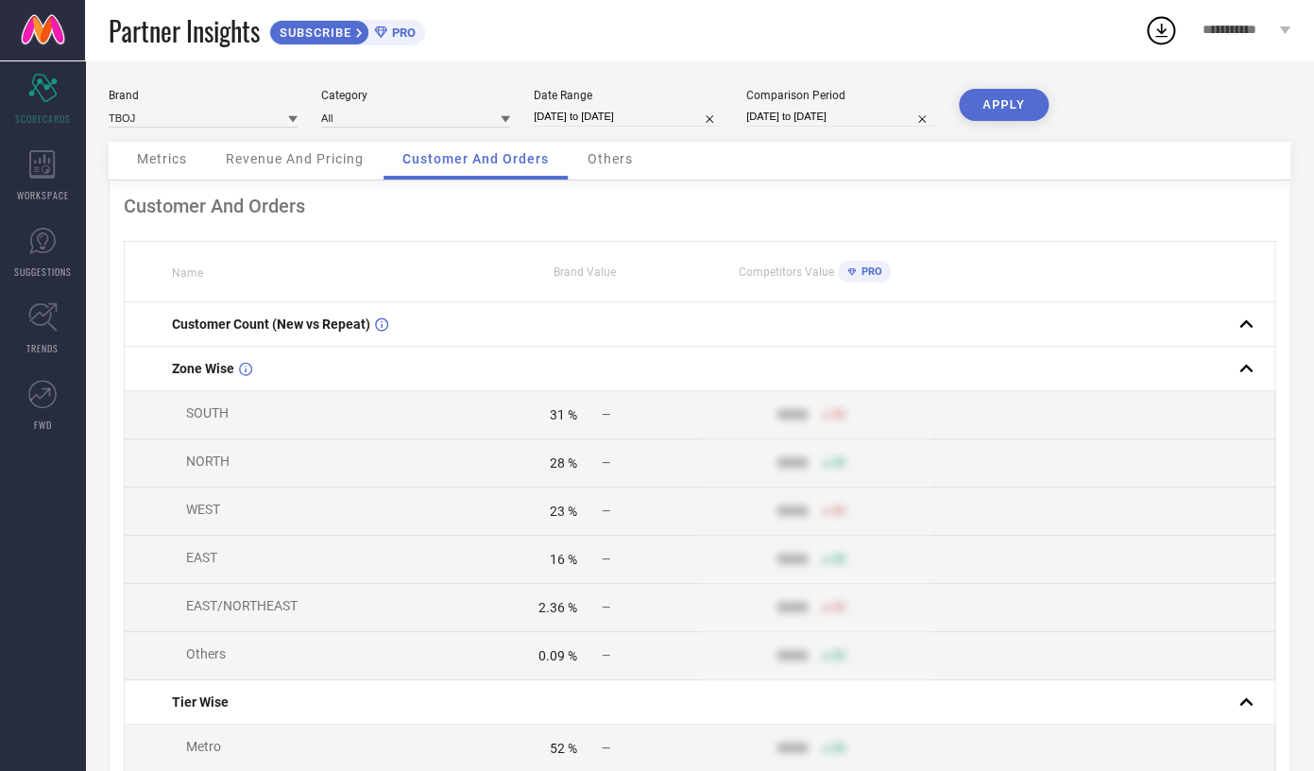
click at [592, 153] on span "Others" at bounding box center [609, 158] width 45 height 15
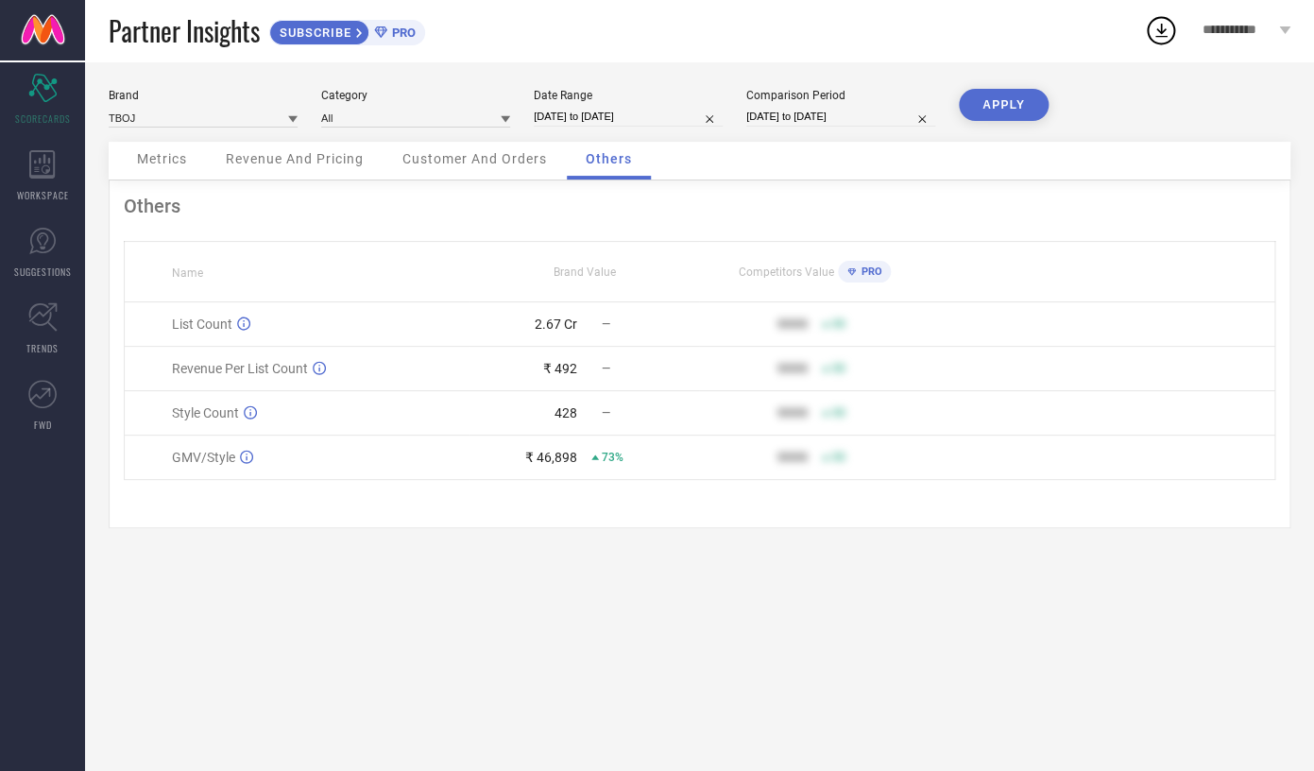
click at [462, 153] on span "Customer And Orders" at bounding box center [474, 158] width 144 height 15
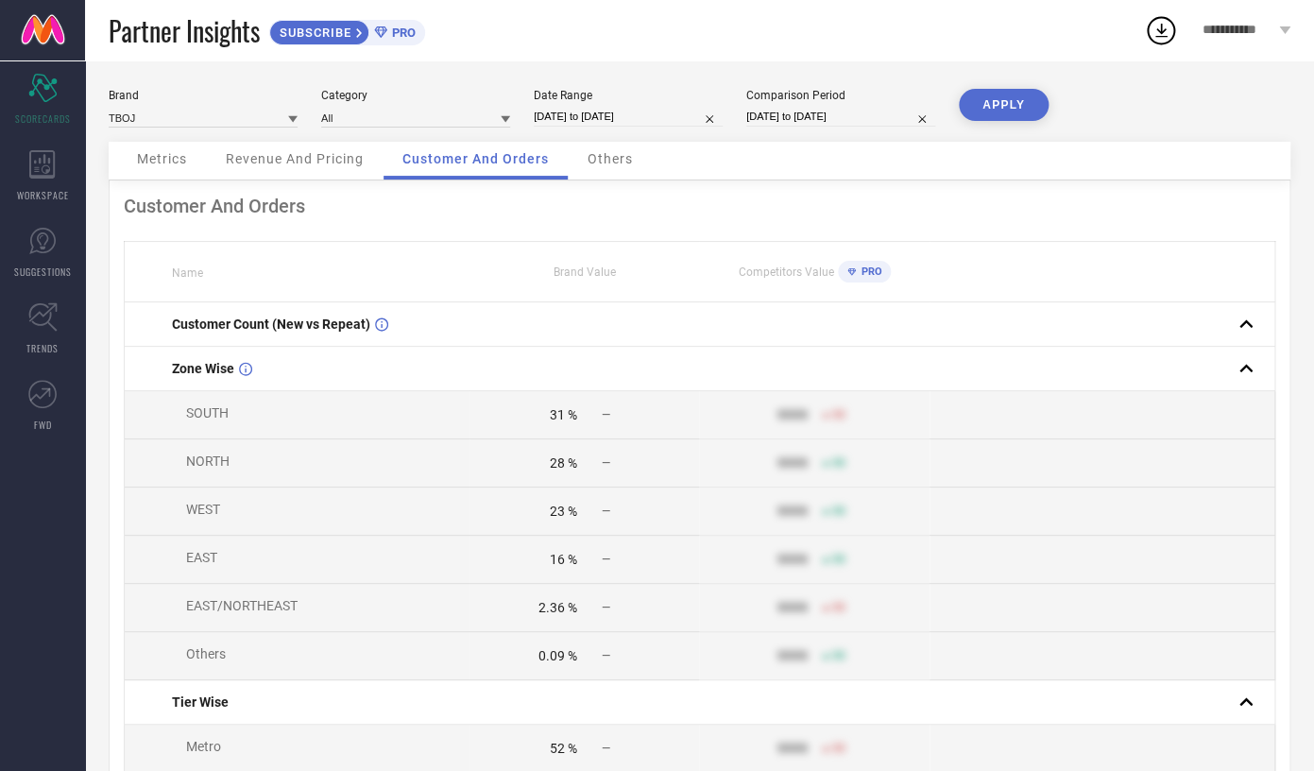
click at [337, 142] on div "Brand TBOJ Category All Date Range 01-04-2025 to 02-10-2025 Comparison Period 0…" at bounding box center [699, 115] width 1181 height 53
click at [322, 170] on div "Revenue And Pricing" at bounding box center [295, 161] width 176 height 38
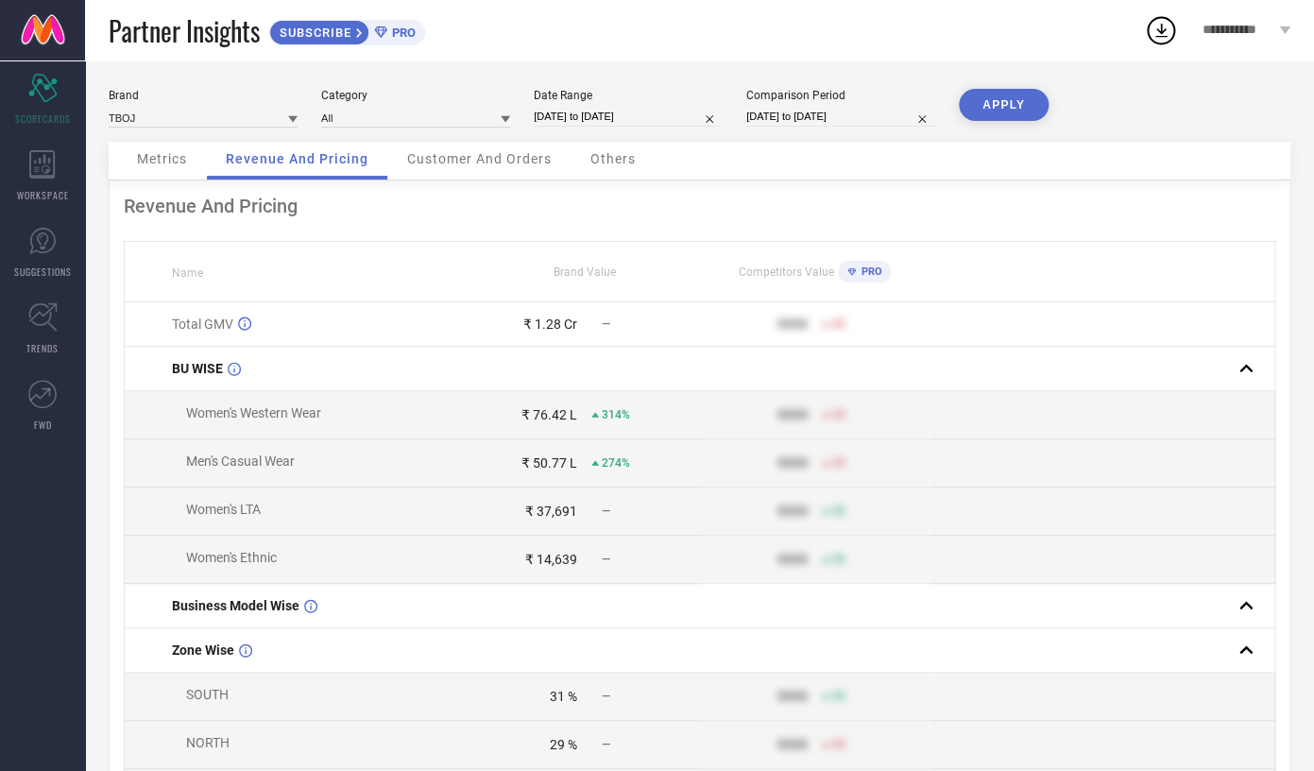
click at [184, 147] on div "Metrics" at bounding box center [162, 161] width 88 height 38
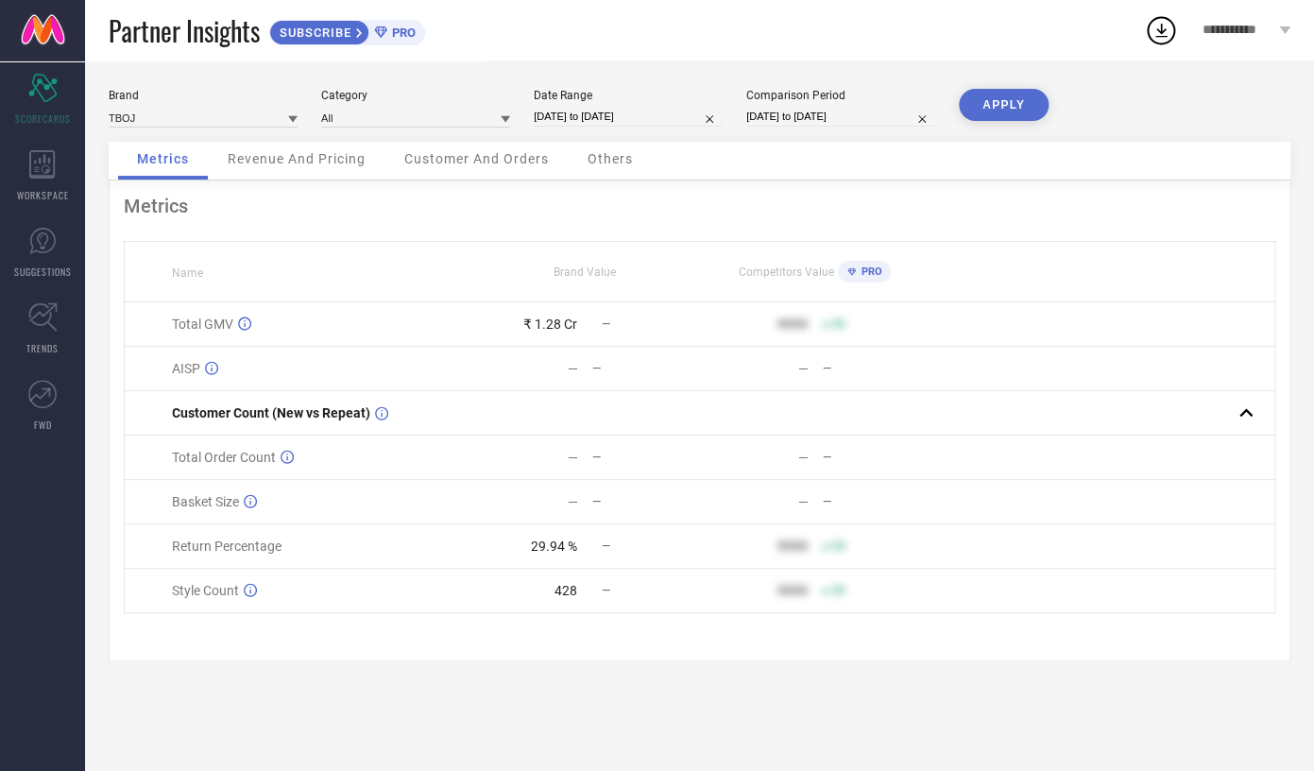
click at [310, 160] on span "Revenue And Pricing" at bounding box center [297, 158] width 138 height 15
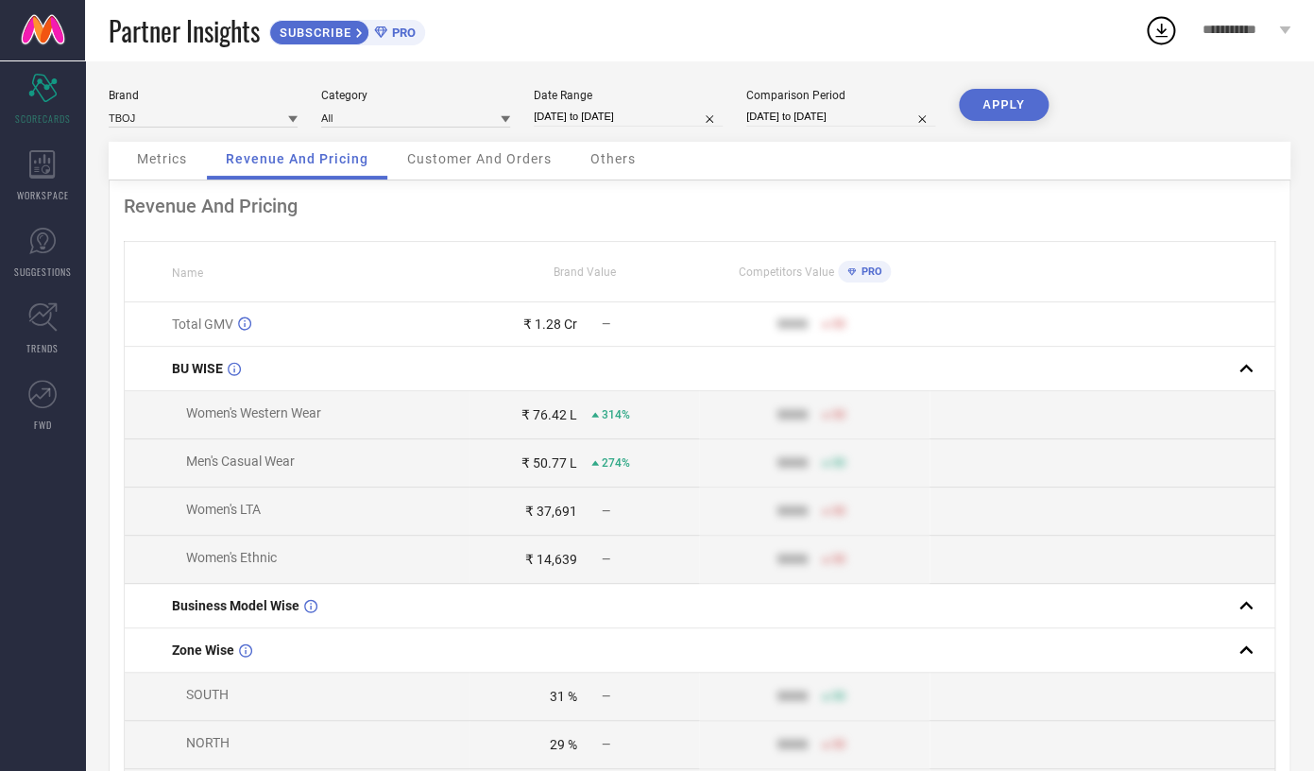
click at [193, 159] on div "Metrics" at bounding box center [162, 161] width 88 height 38
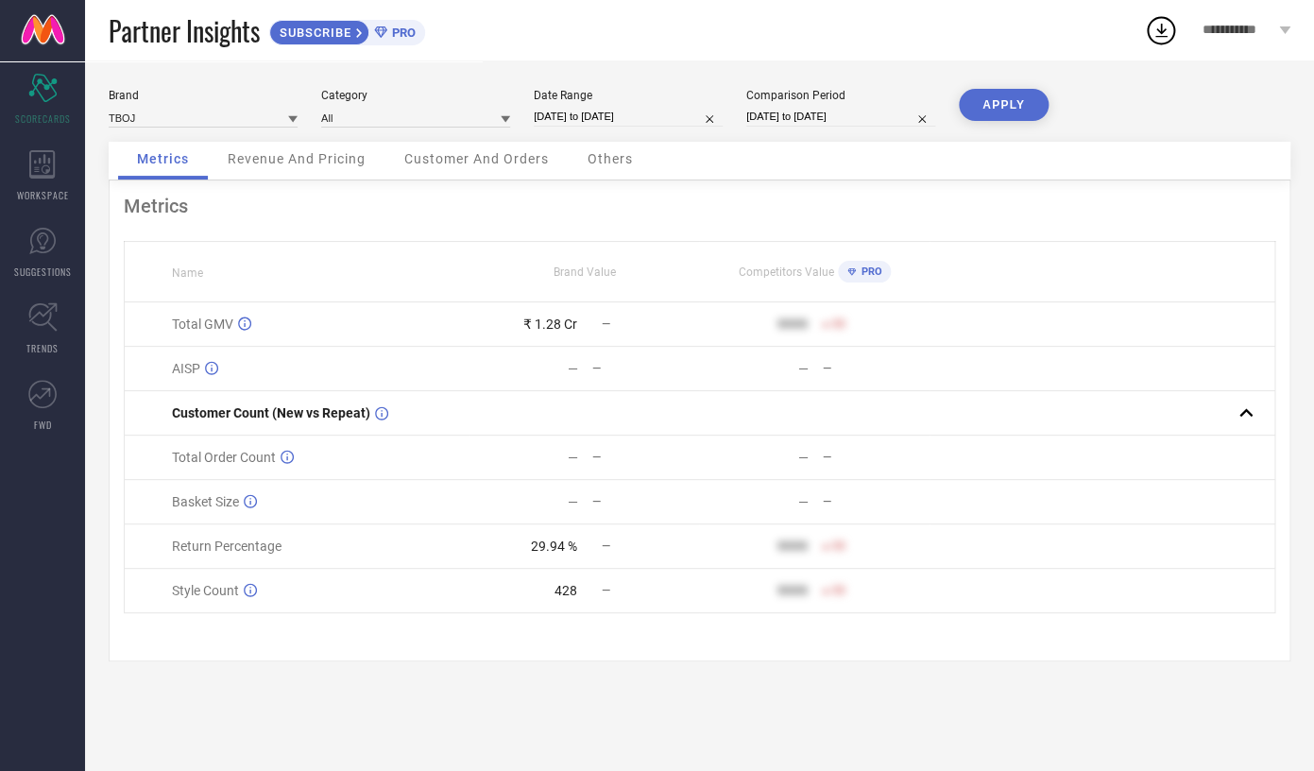
click at [323, 157] on span "Revenue And Pricing" at bounding box center [297, 158] width 138 height 15
